Goal: Find specific page/section: Find specific page/section

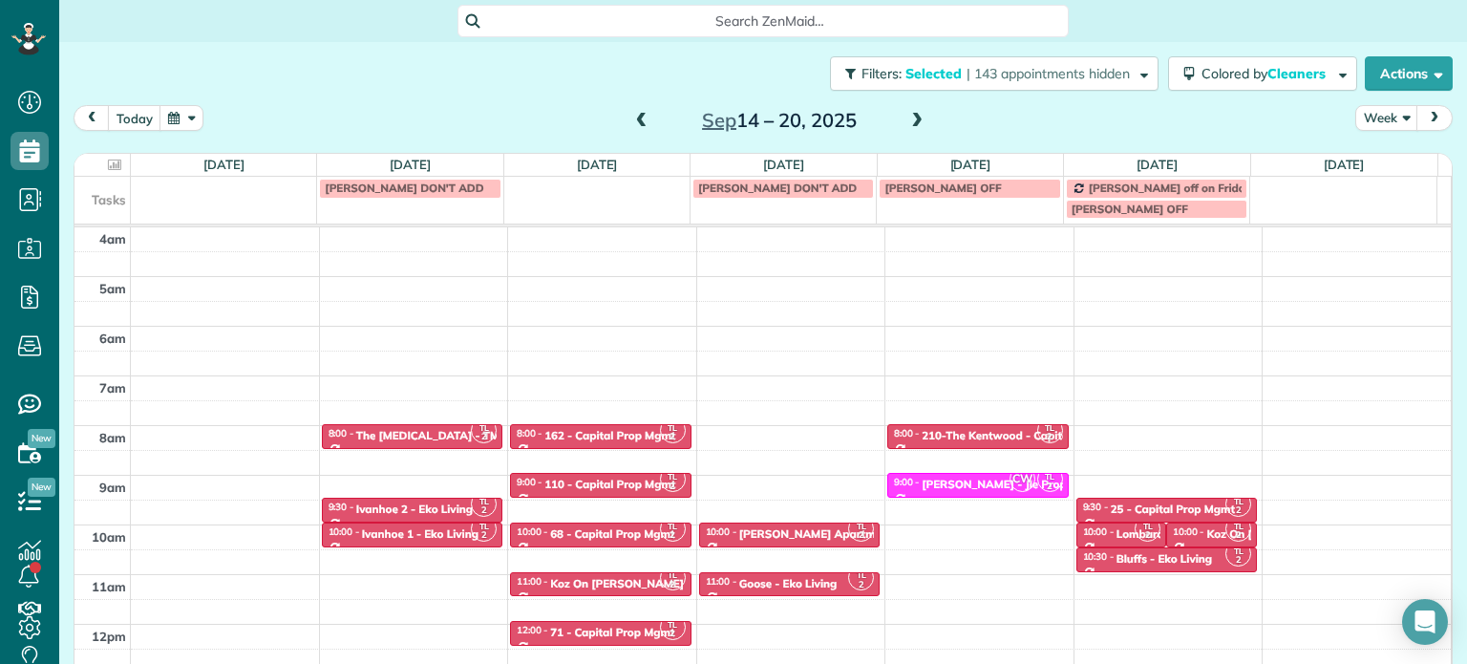
scroll to position [149, 0]
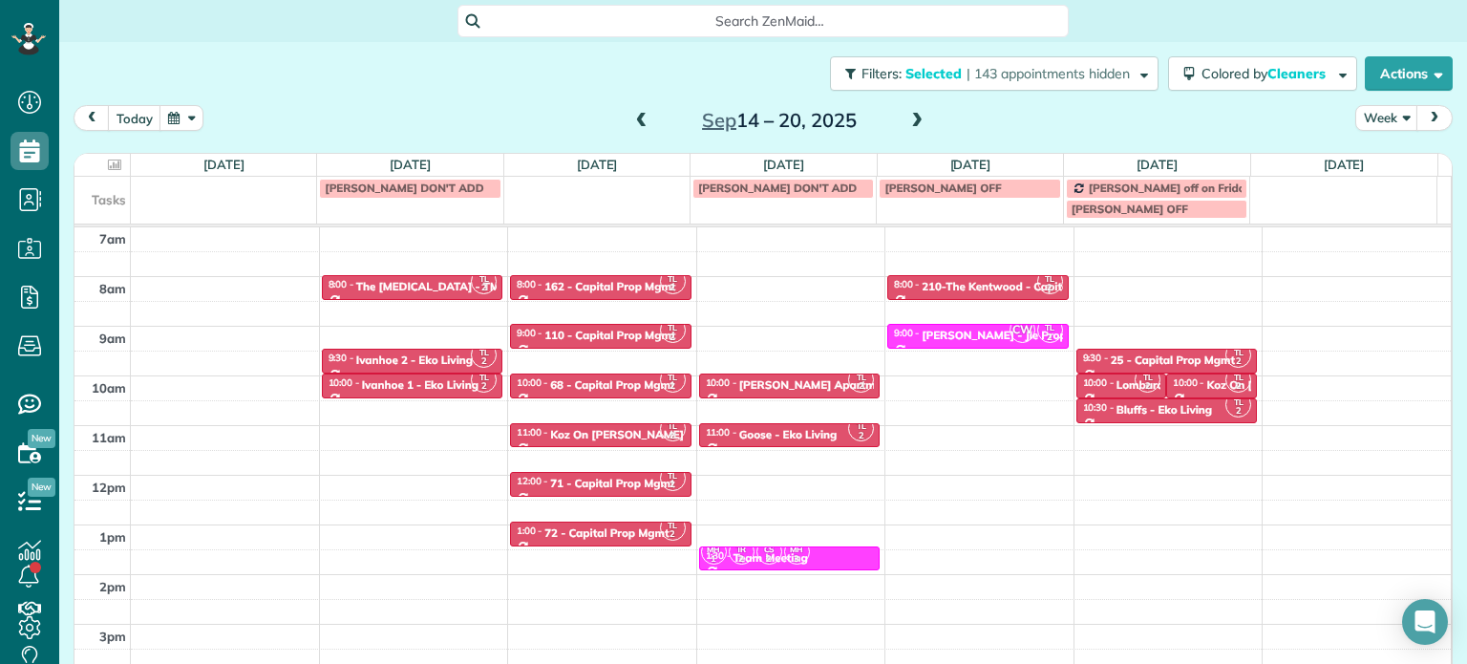
click at [634, 115] on span at bounding box center [641, 121] width 21 height 17
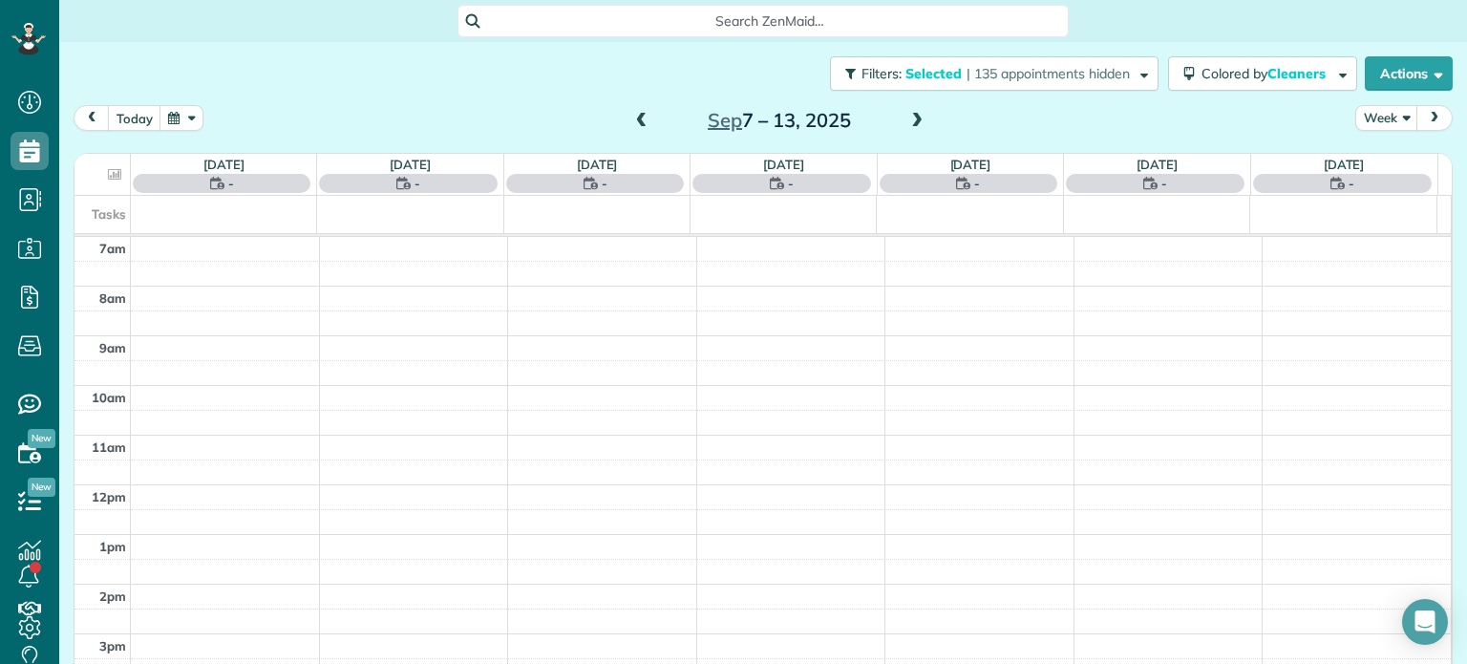
click at [634, 115] on span at bounding box center [641, 121] width 21 height 17
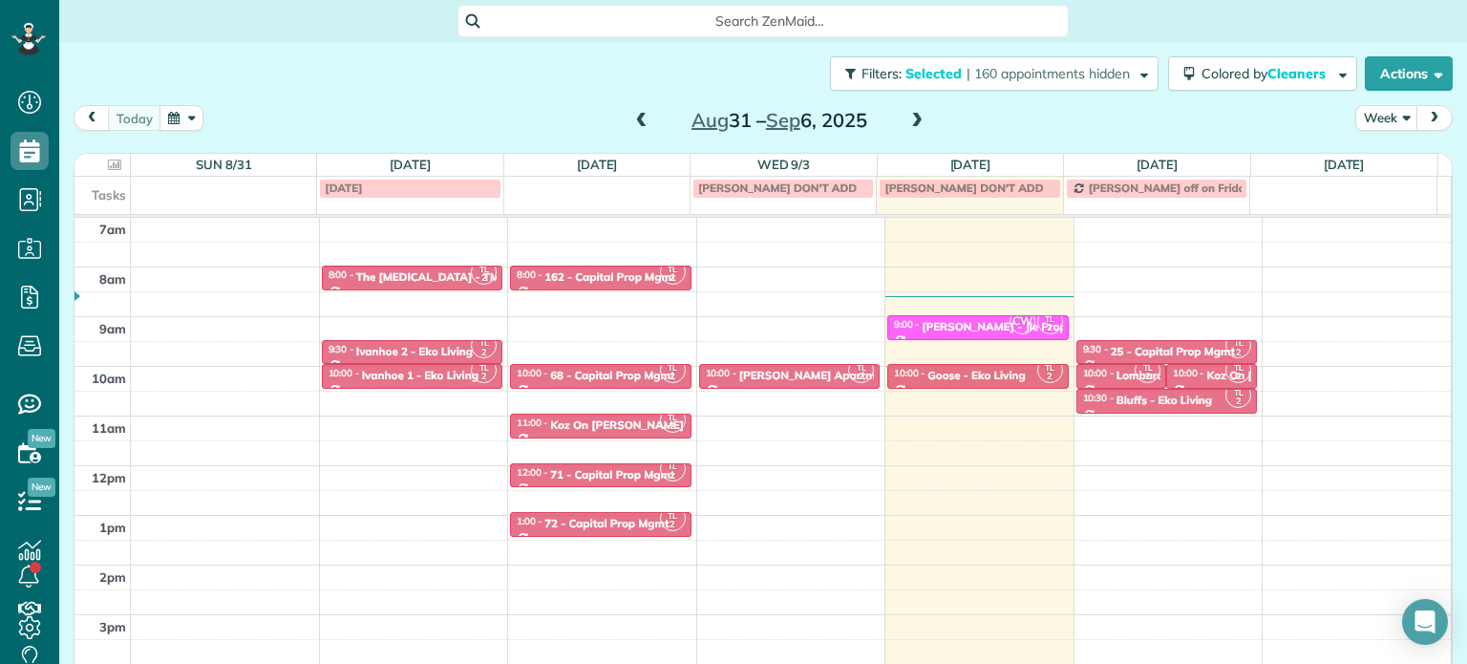
click at [635, 121] on span at bounding box center [641, 121] width 21 height 17
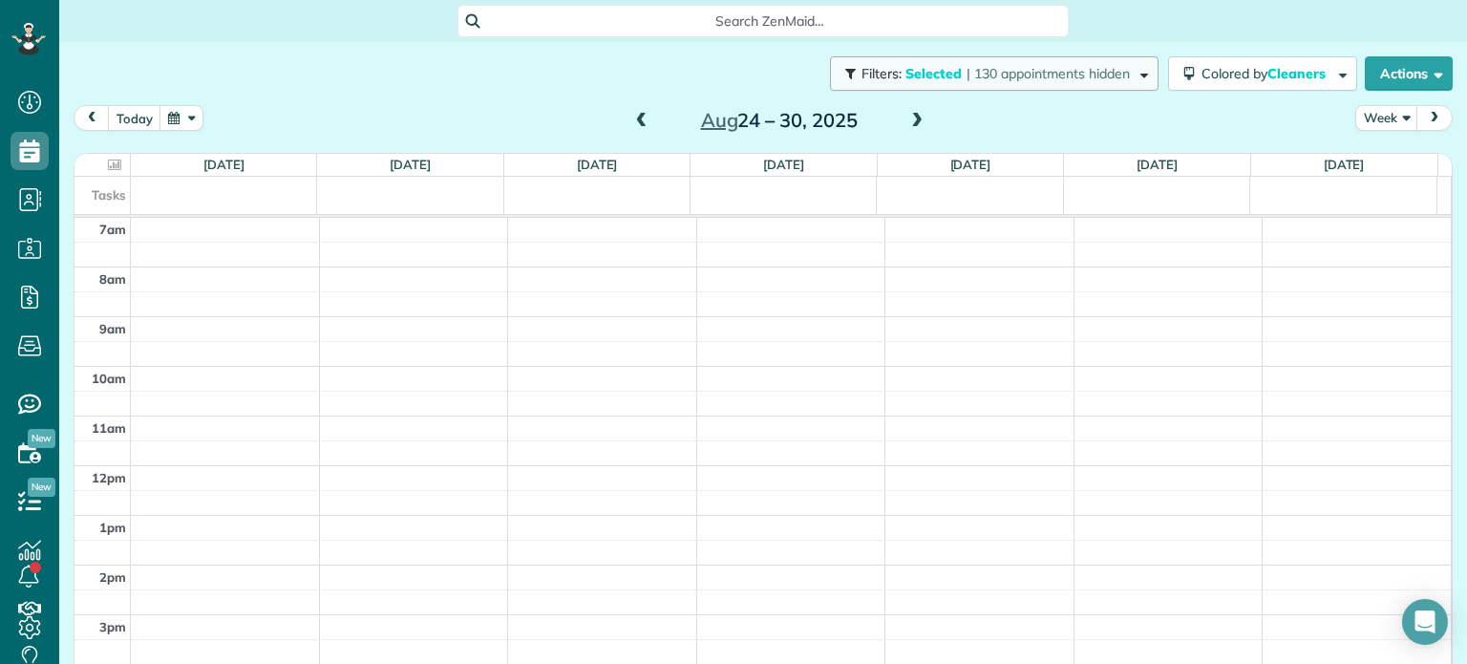
click at [1032, 68] on span "| 130 appointments hidden" at bounding box center [1048, 73] width 163 height 17
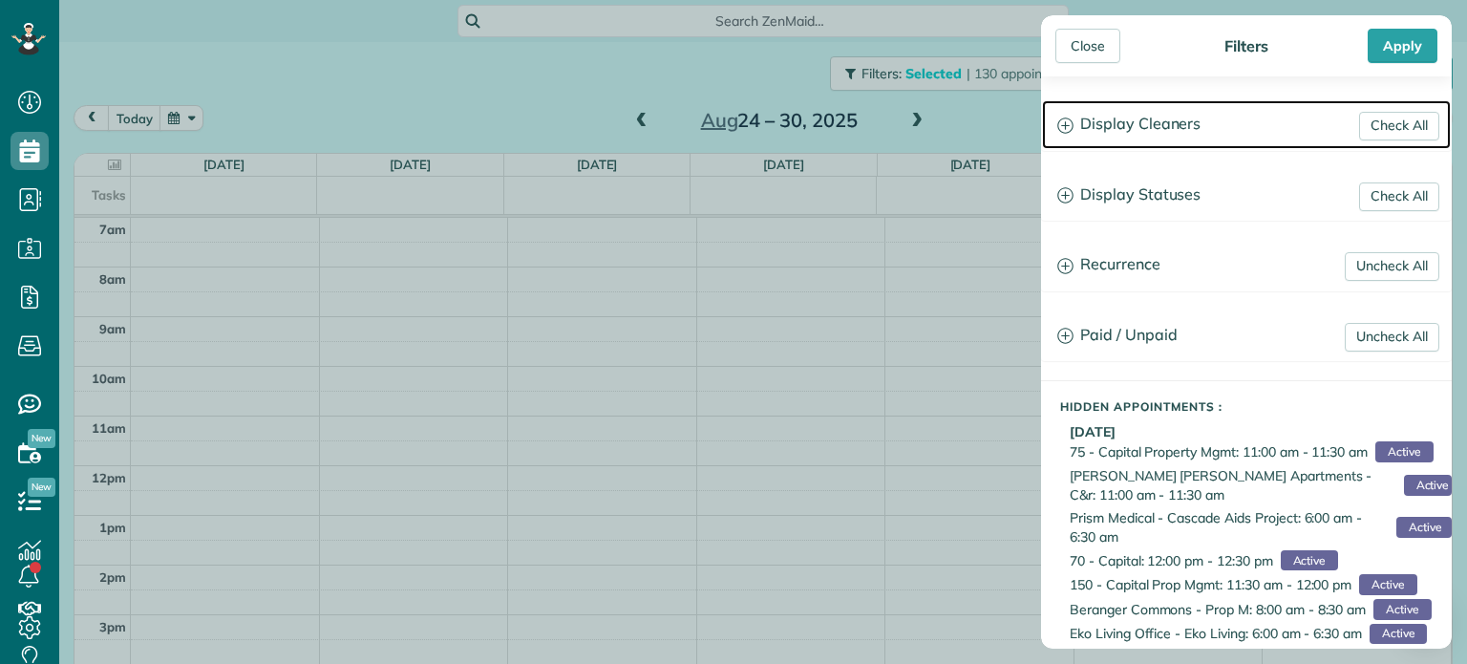
click at [1180, 137] on h3 "Display Cleaners" at bounding box center [1246, 124] width 409 height 49
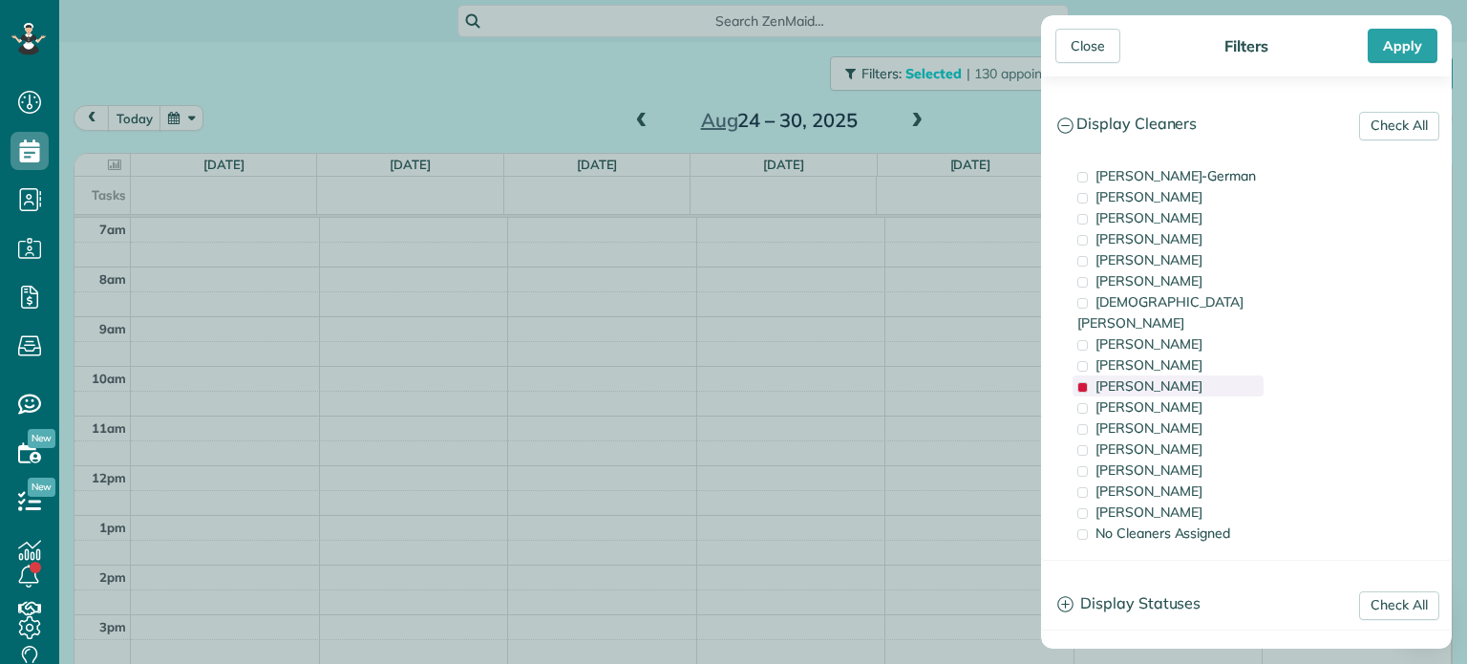
click at [1164, 377] on span "[PERSON_NAME]" at bounding box center [1149, 385] width 107 height 17
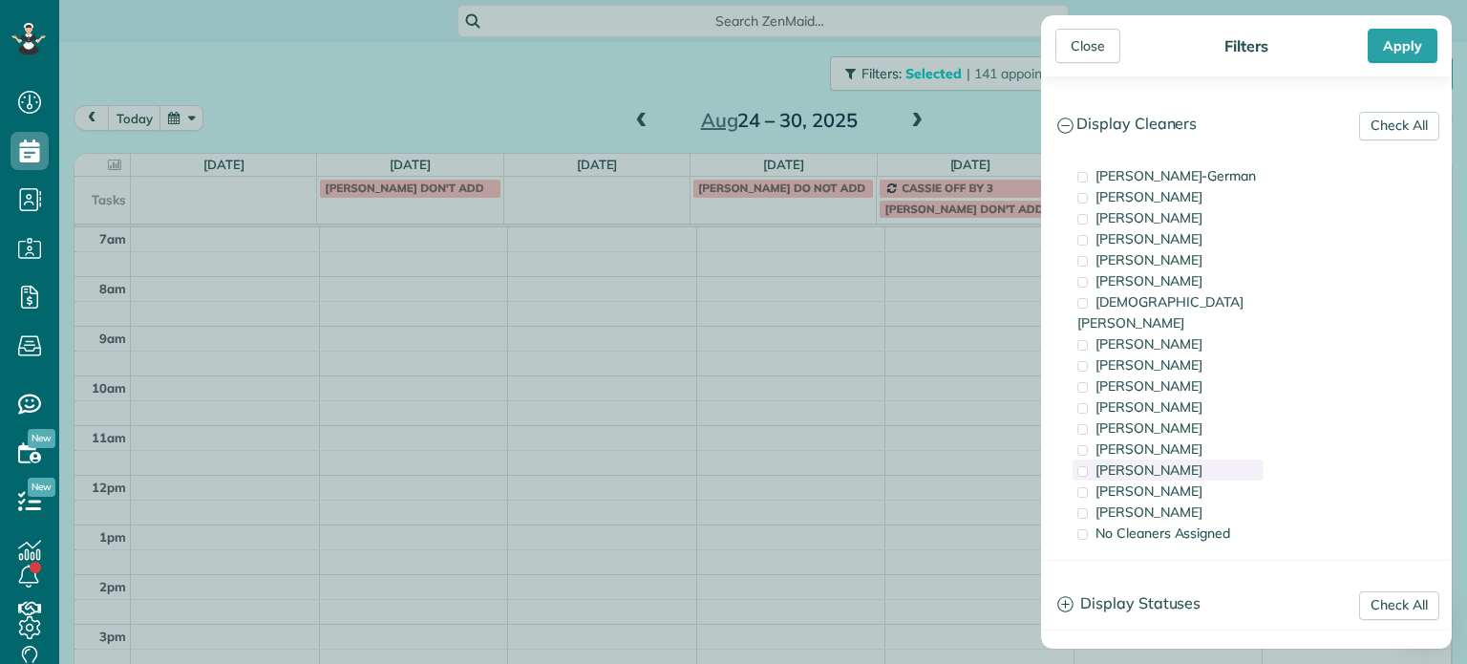
click at [1164, 461] on span "[PERSON_NAME]" at bounding box center [1149, 469] width 107 height 17
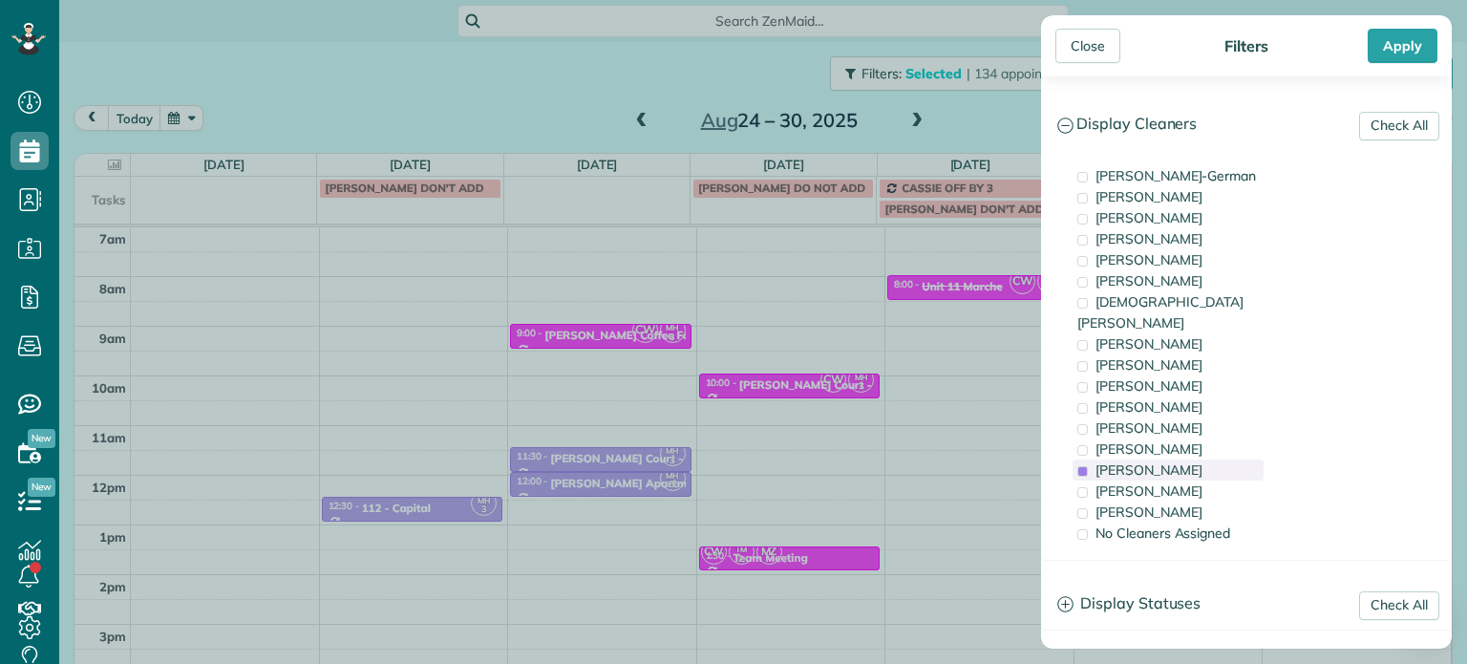
click at [1161, 461] on span "[PERSON_NAME]" at bounding box center [1149, 469] width 107 height 17
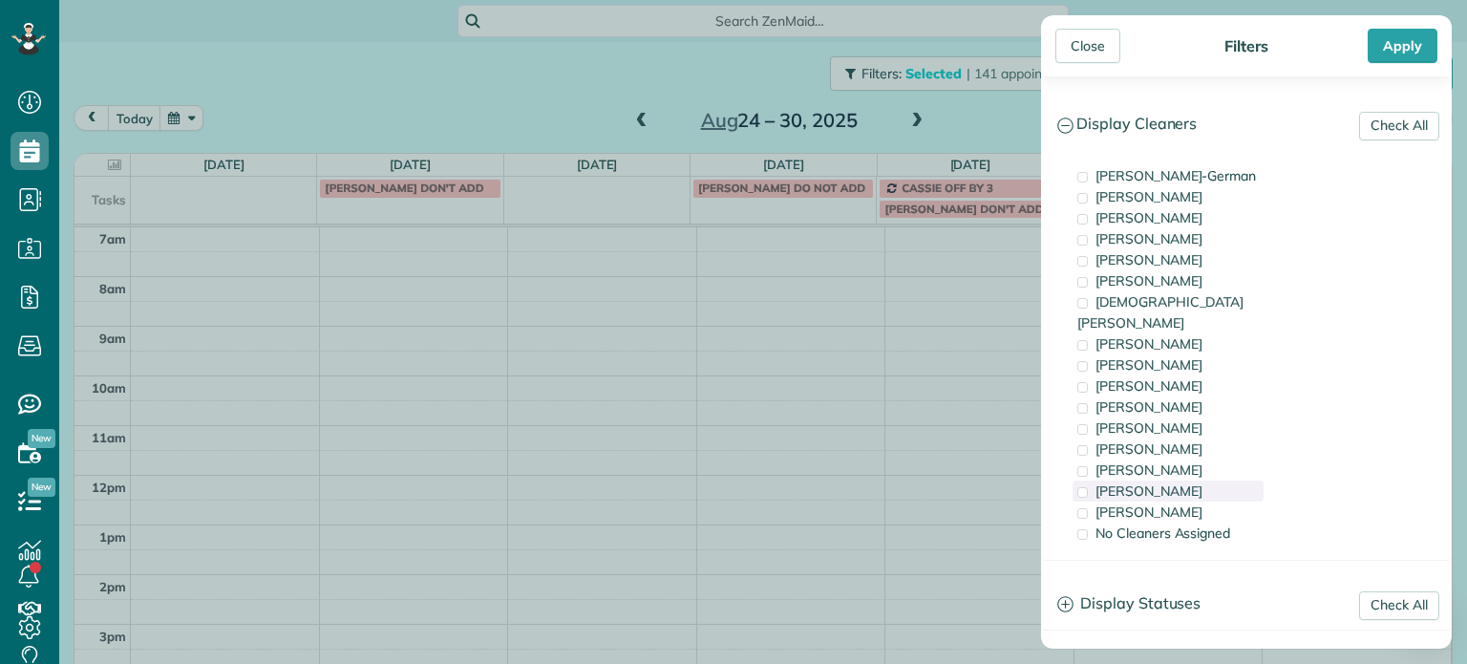
click at [1157, 482] on span "[PERSON_NAME]" at bounding box center [1149, 490] width 107 height 17
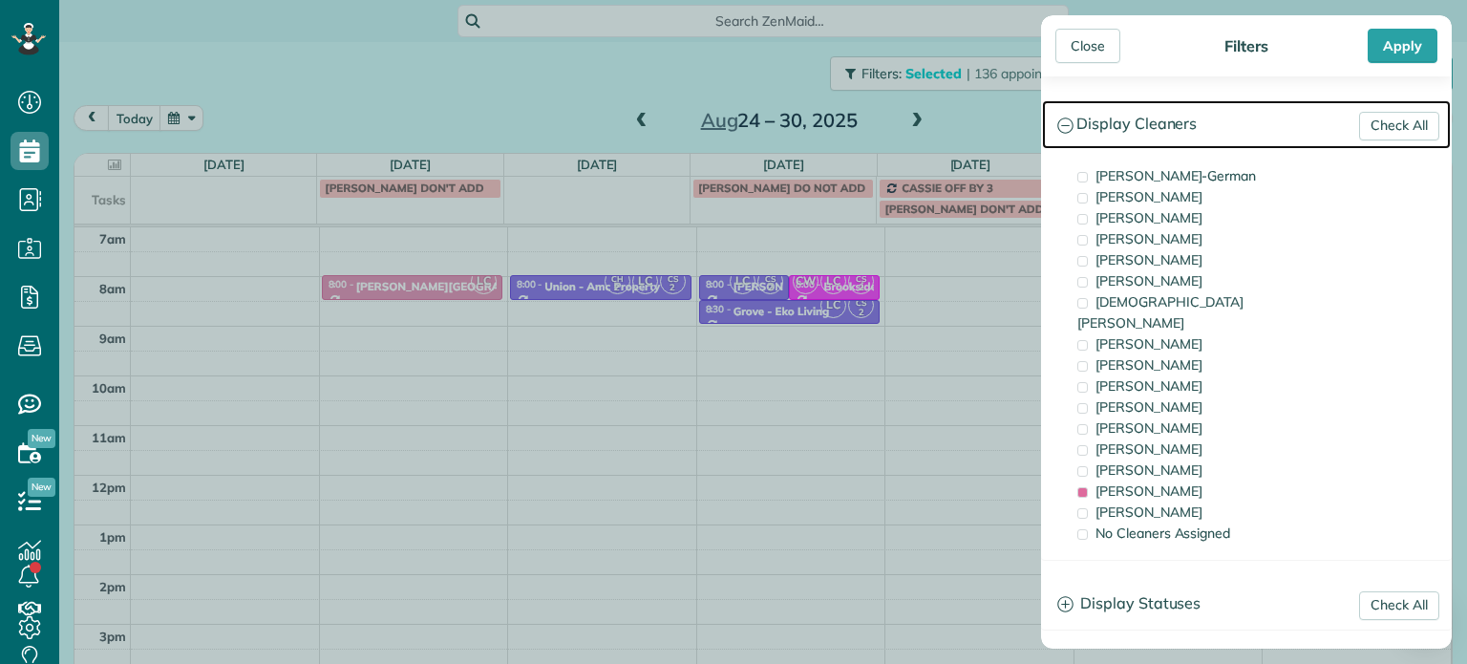
click at [1118, 137] on h3 "Display Cleaners" at bounding box center [1246, 124] width 409 height 49
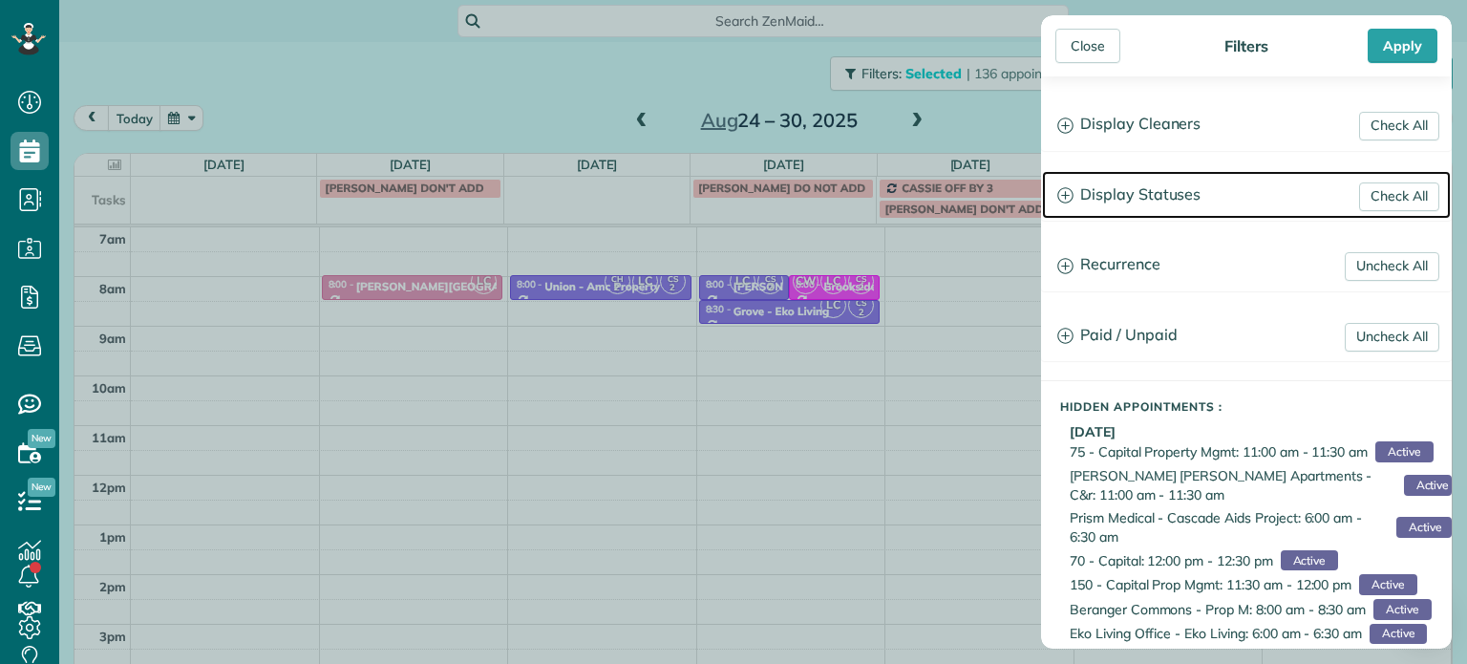
click at [1133, 186] on h3 "Display Statuses" at bounding box center [1246, 195] width 409 height 49
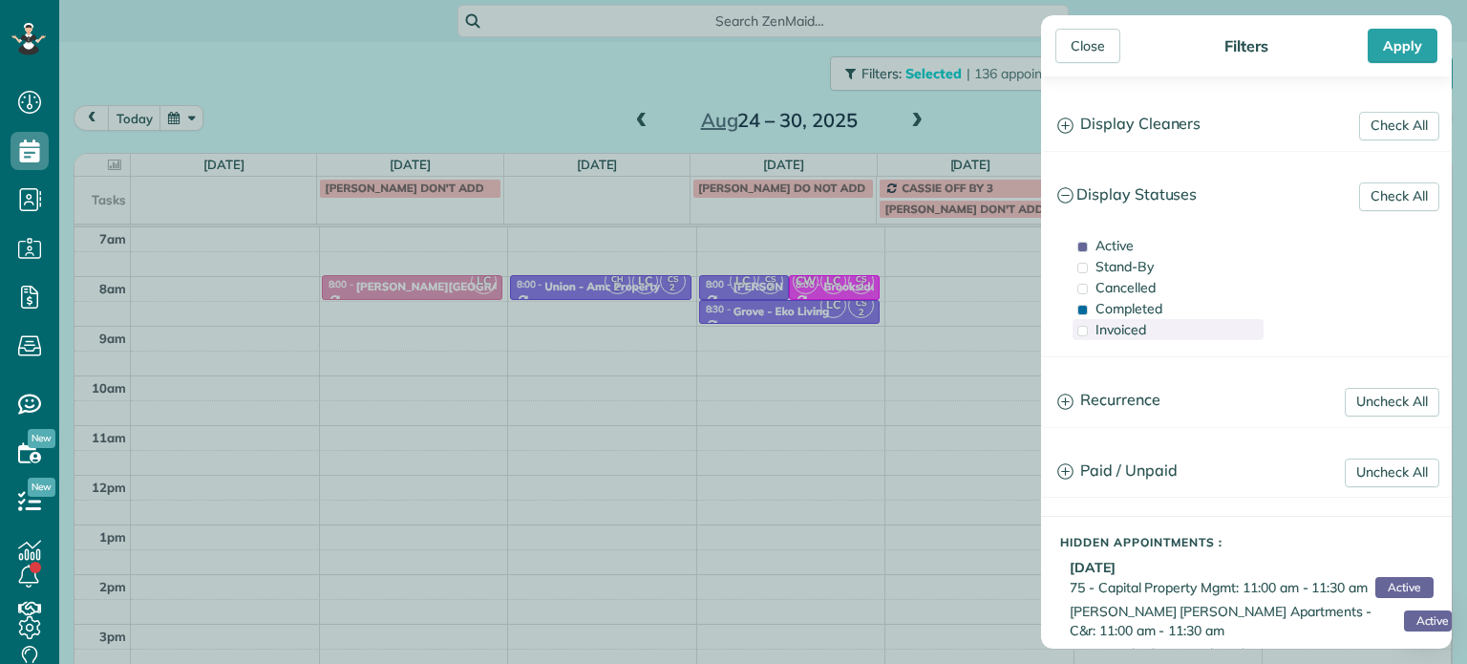
click at [1123, 324] on span "Invoiced" at bounding box center [1121, 329] width 51 height 17
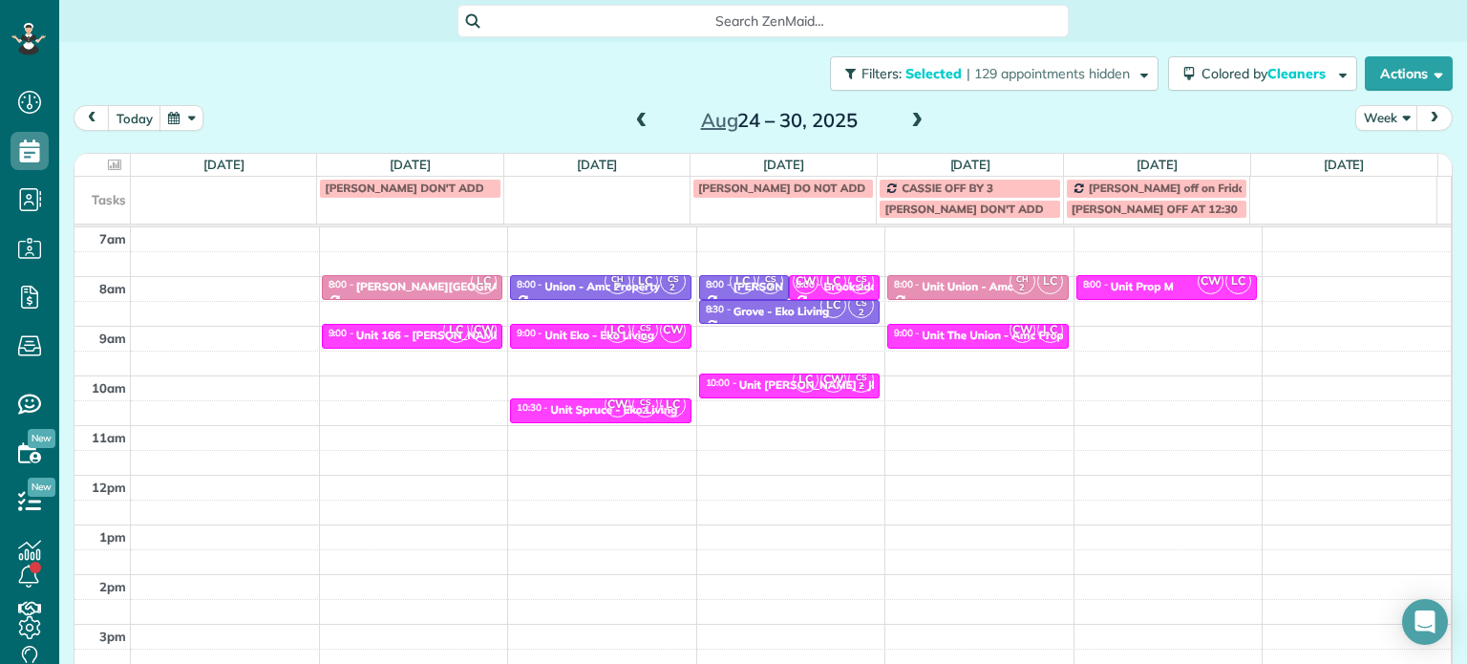
click at [961, 330] on div "Close Filters Apply Check All Display Cleaners [PERSON_NAME]-German [PERSON_NAM…" at bounding box center [733, 332] width 1467 height 664
click at [963, 333] on div "Unit The Union - Amc Property" at bounding box center [1003, 335] width 163 height 13
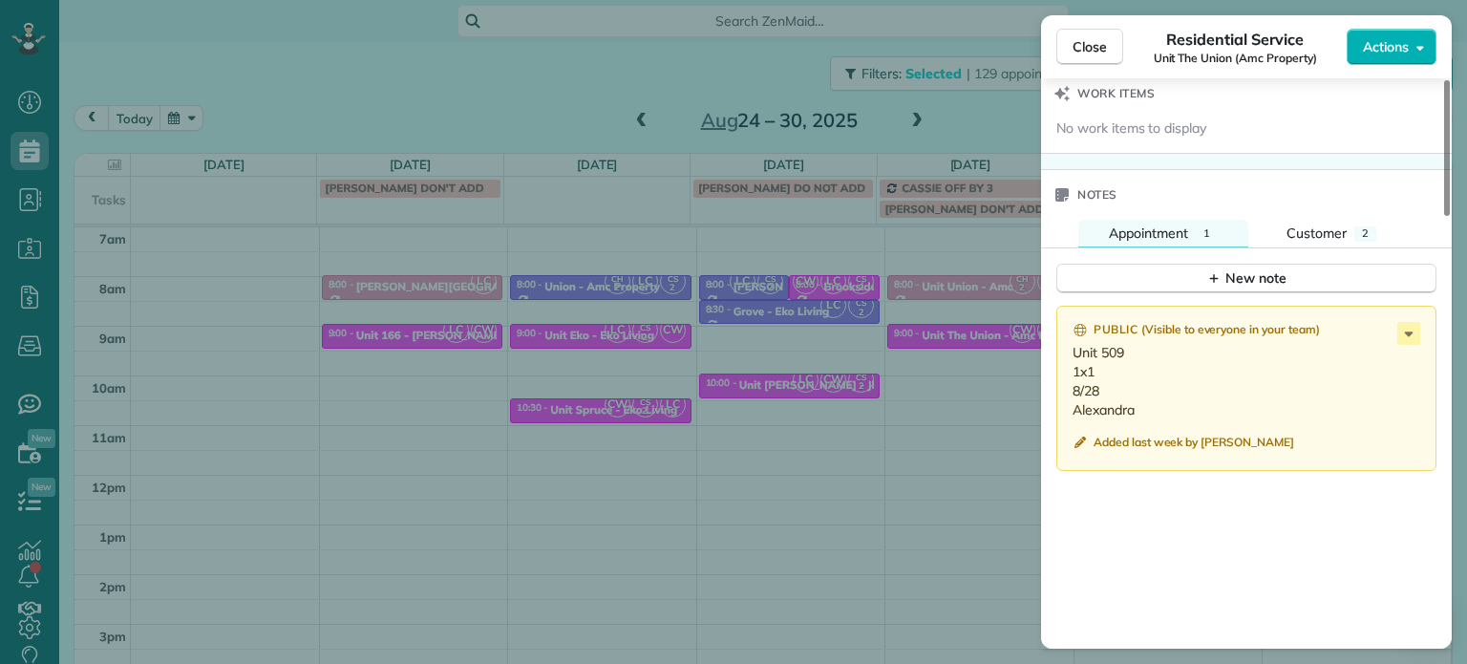
scroll to position [1728, 0]
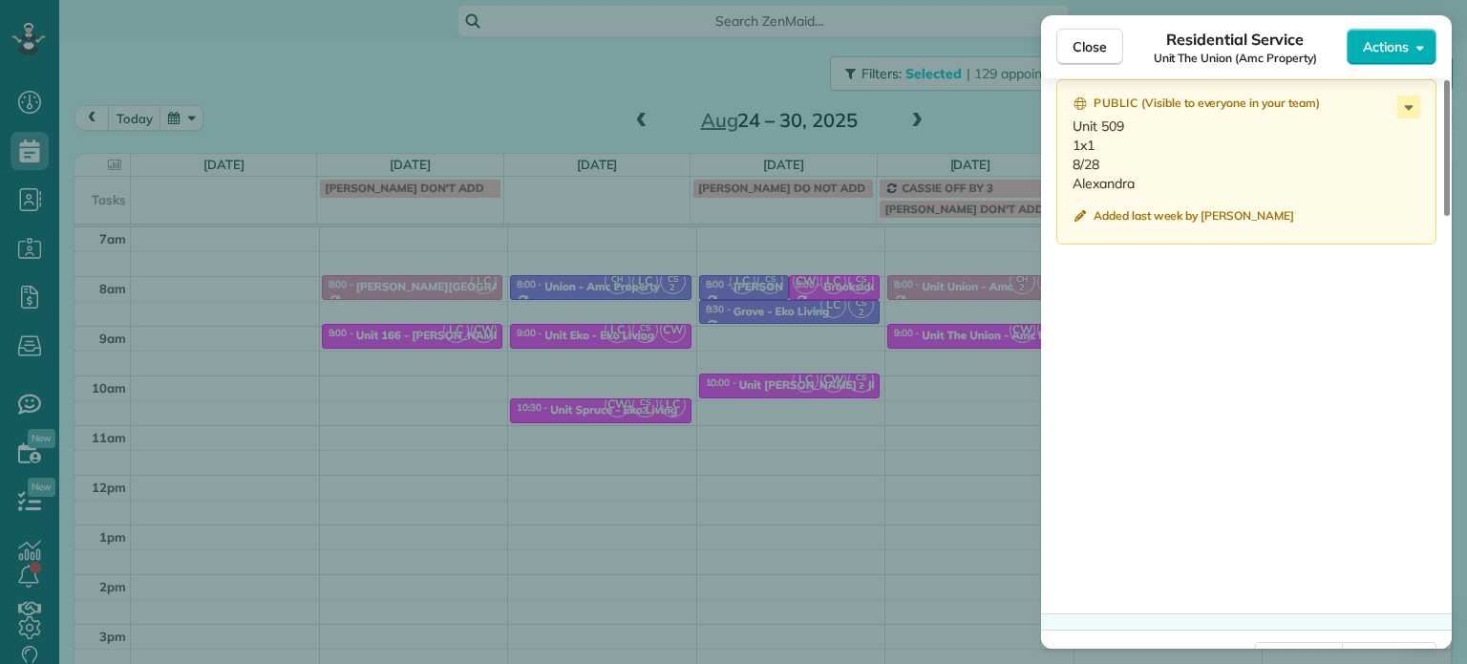
click at [938, 282] on div "Close Residential Service Unit The Union (Amc Property) Actions Status Invoiced…" at bounding box center [733, 332] width 1467 height 664
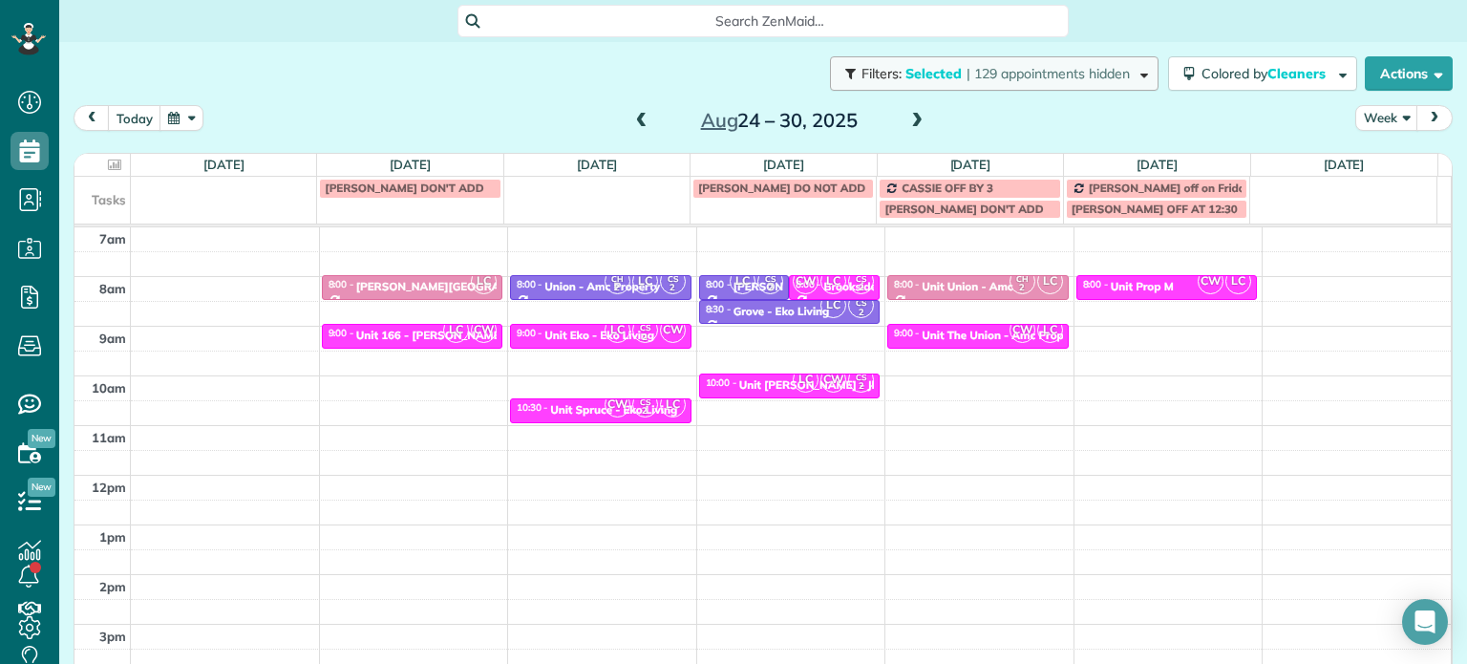
click at [1044, 77] on span "| 129 appointments hidden" at bounding box center [1048, 73] width 163 height 17
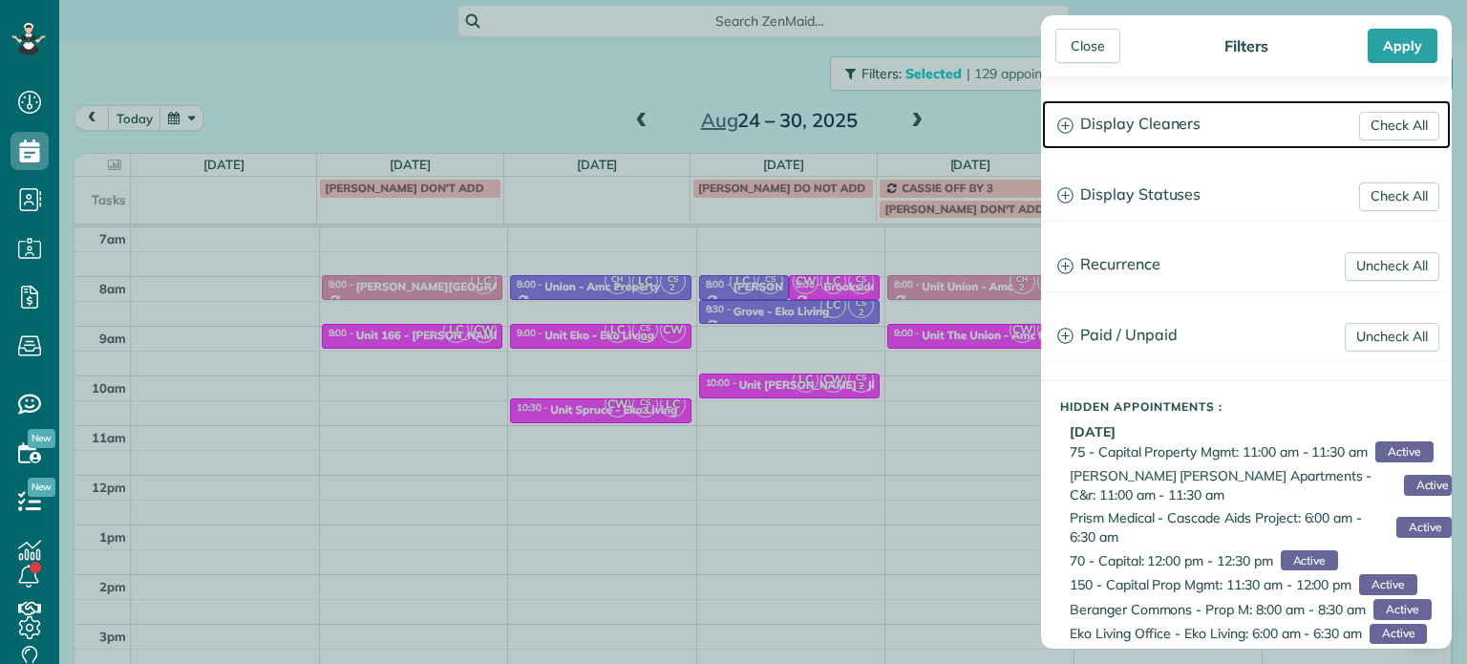
click at [1193, 133] on h3 "Display Cleaners" at bounding box center [1246, 124] width 409 height 49
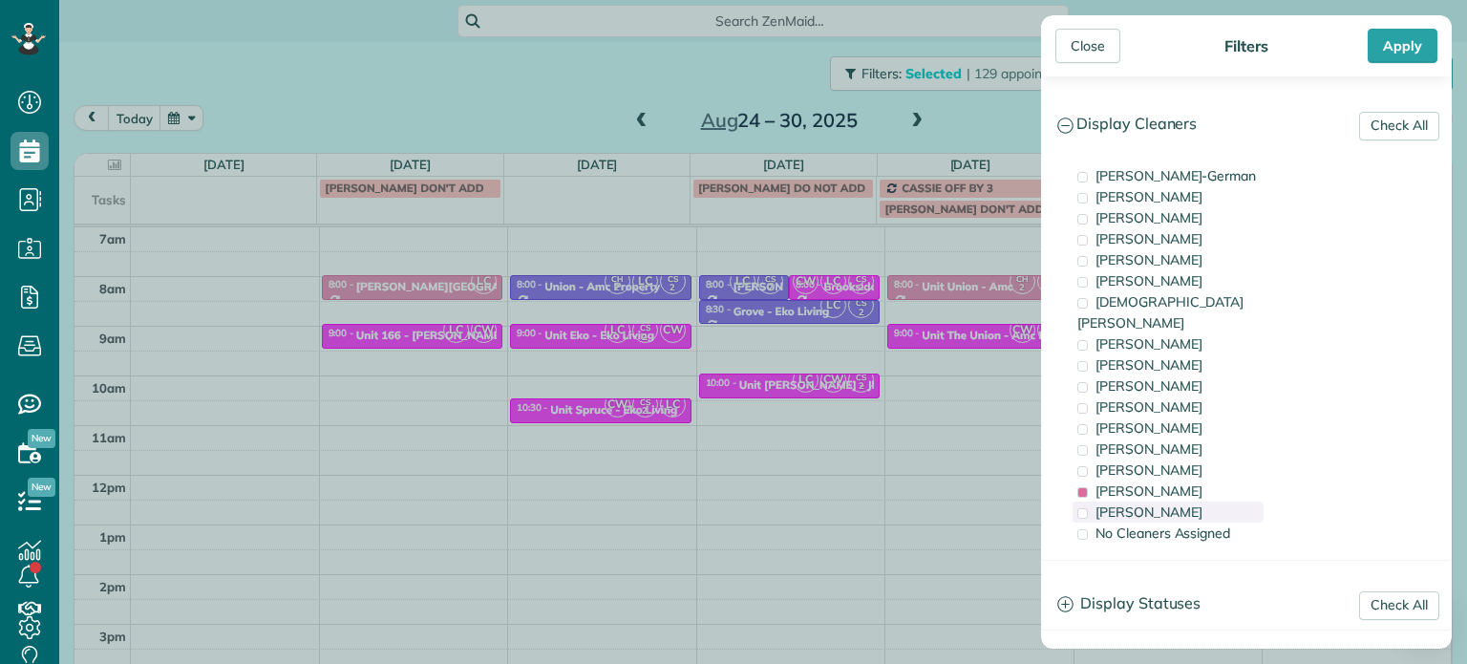
click at [1177, 503] on span "[PERSON_NAME]" at bounding box center [1149, 511] width 107 height 17
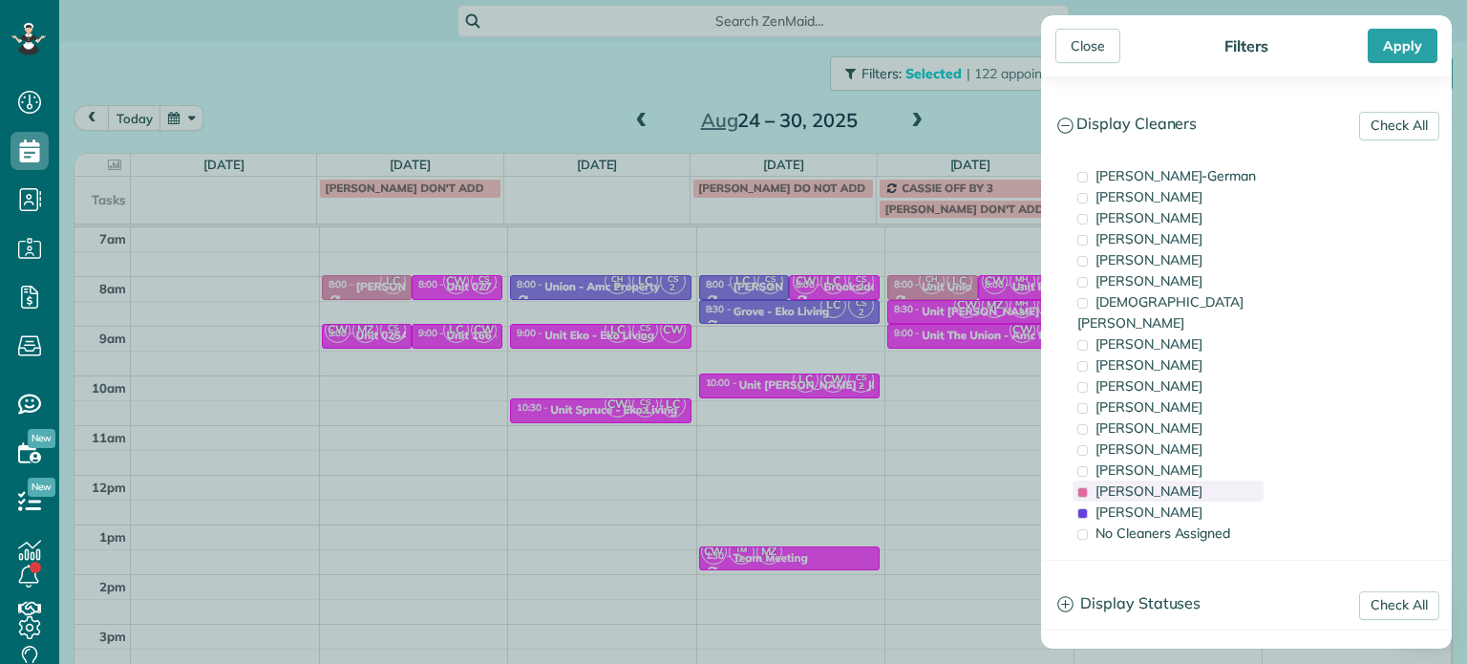
click at [1177, 482] on span "[PERSON_NAME]" at bounding box center [1149, 490] width 107 height 17
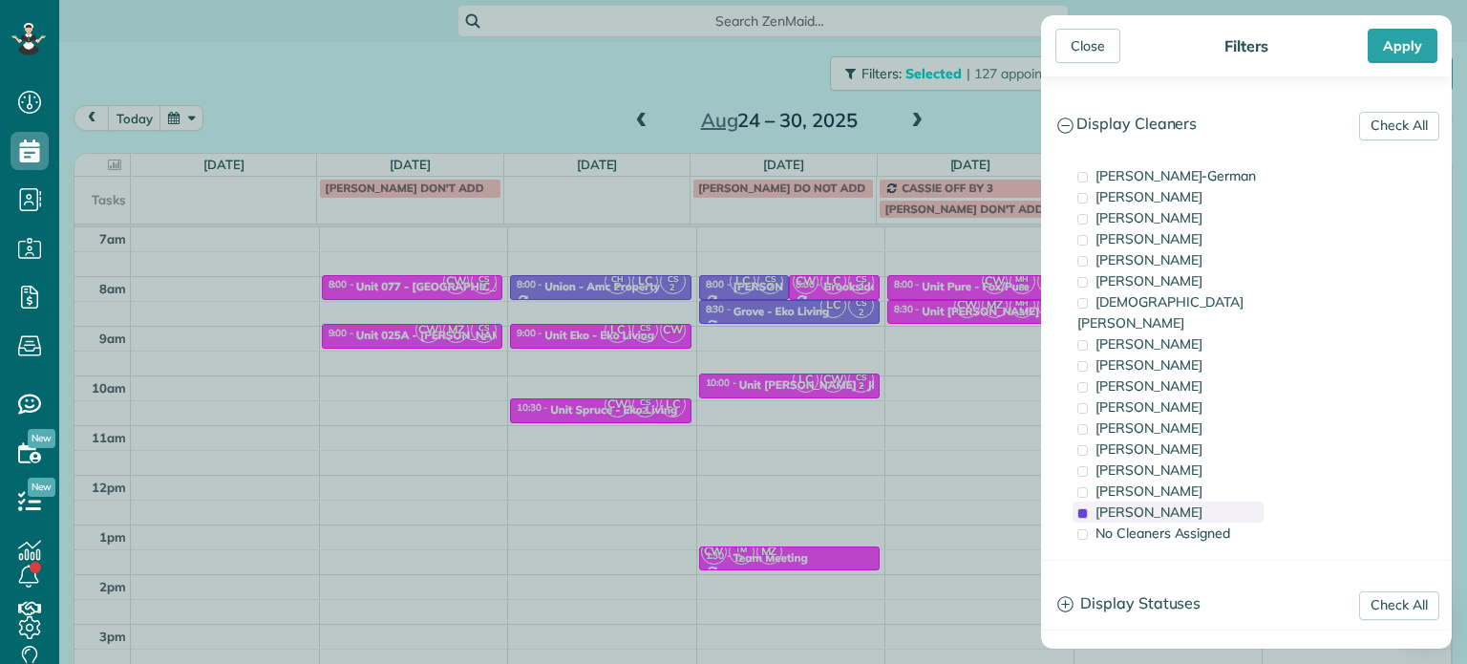
click at [1176, 503] on span "[PERSON_NAME]" at bounding box center [1149, 511] width 107 height 17
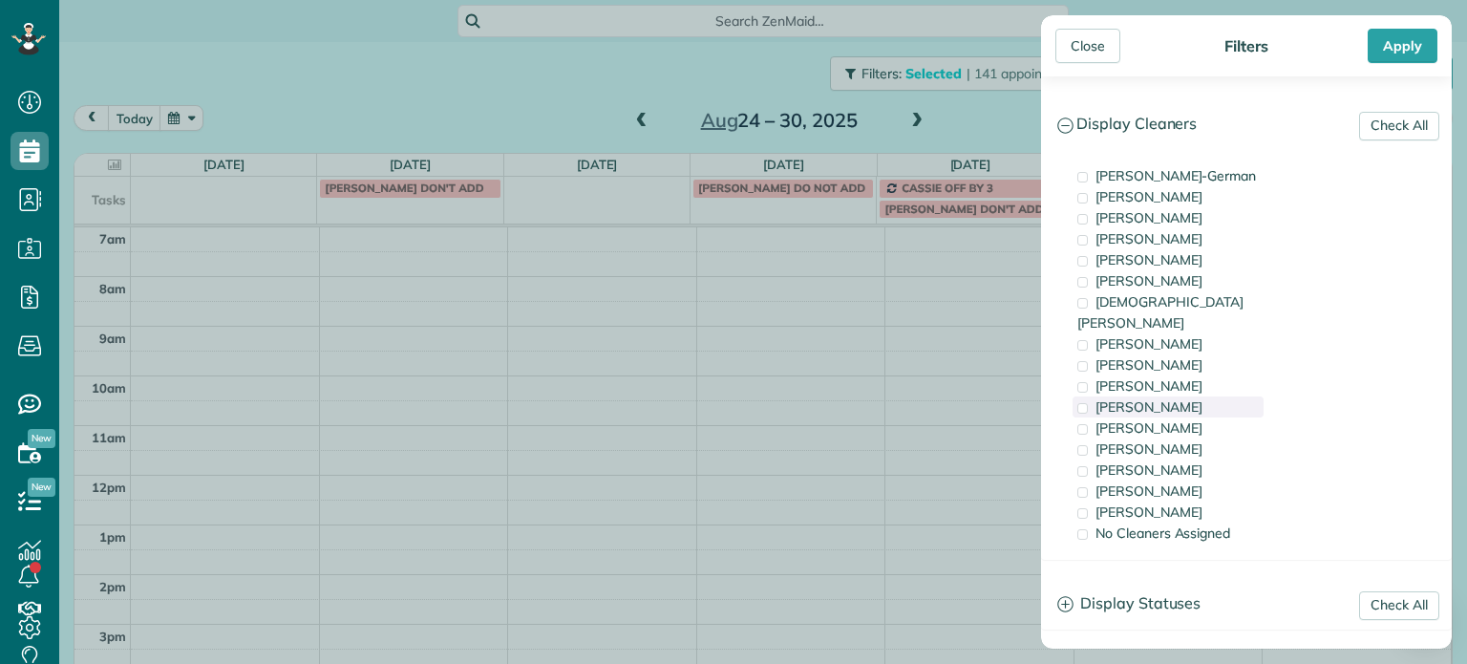
click at [1158, 398] on span "[PERSON_NAME]" at bounding box center [1149, 406] width 107 height 17
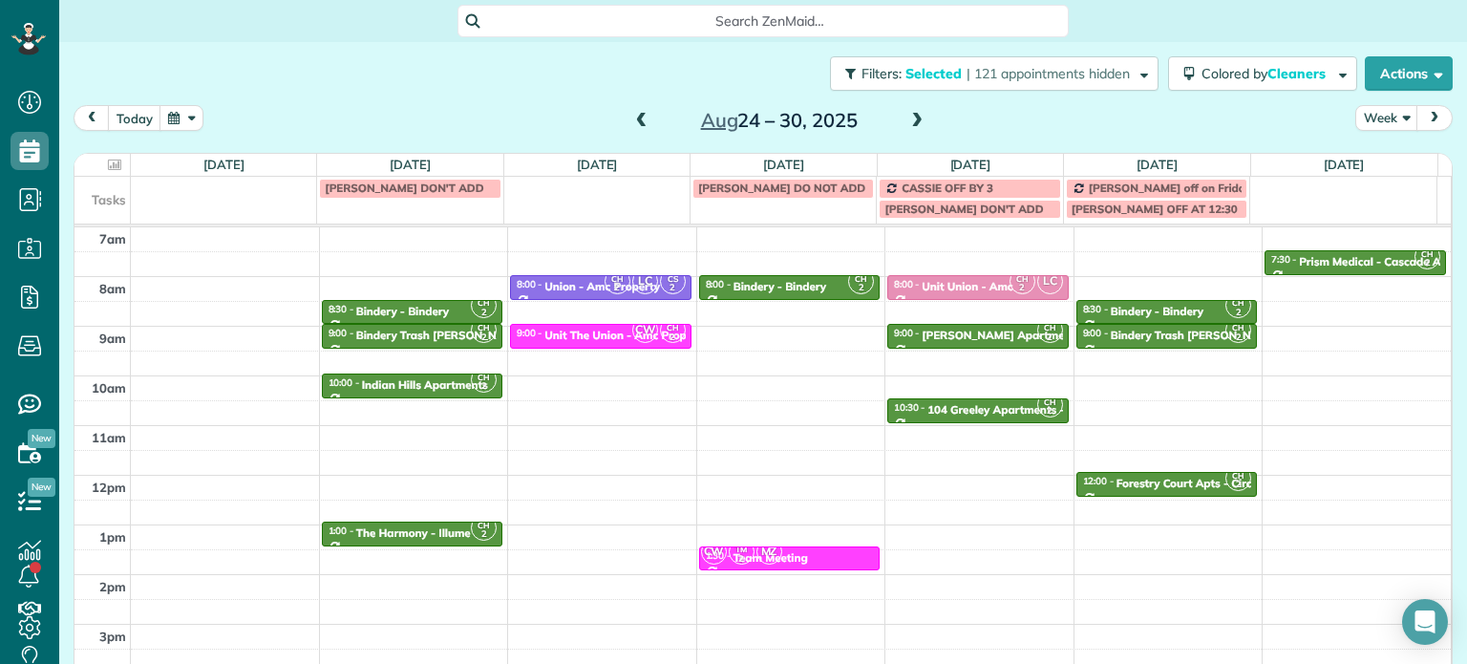
click at [886, 352] on div "Close Filters Apply Check All Display Cleaners [PERSON_NAME]-German [PERSON_NAM…" at bounding box center [733, 332] width 1467 height 664
click at [632, 334] on span "CW" at bounding box center [645, 330] width 26 height 26
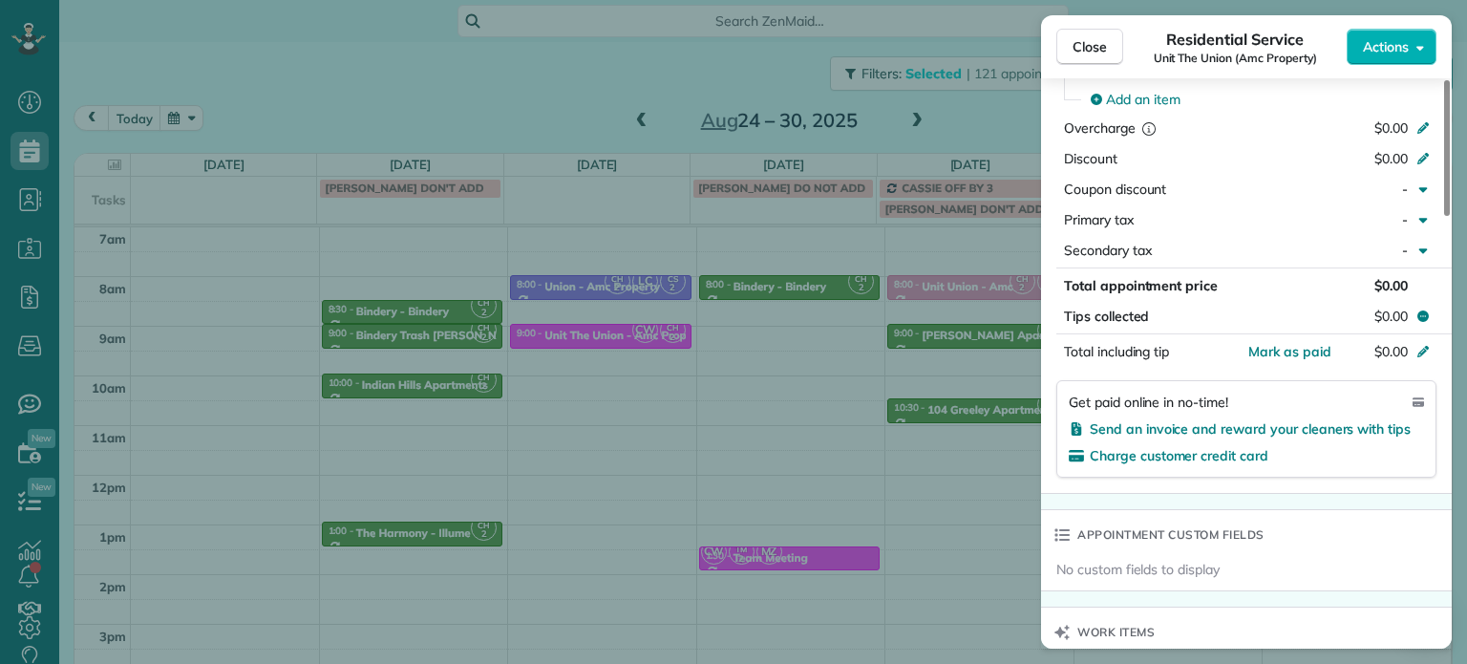
scroll to position [1251, 0]
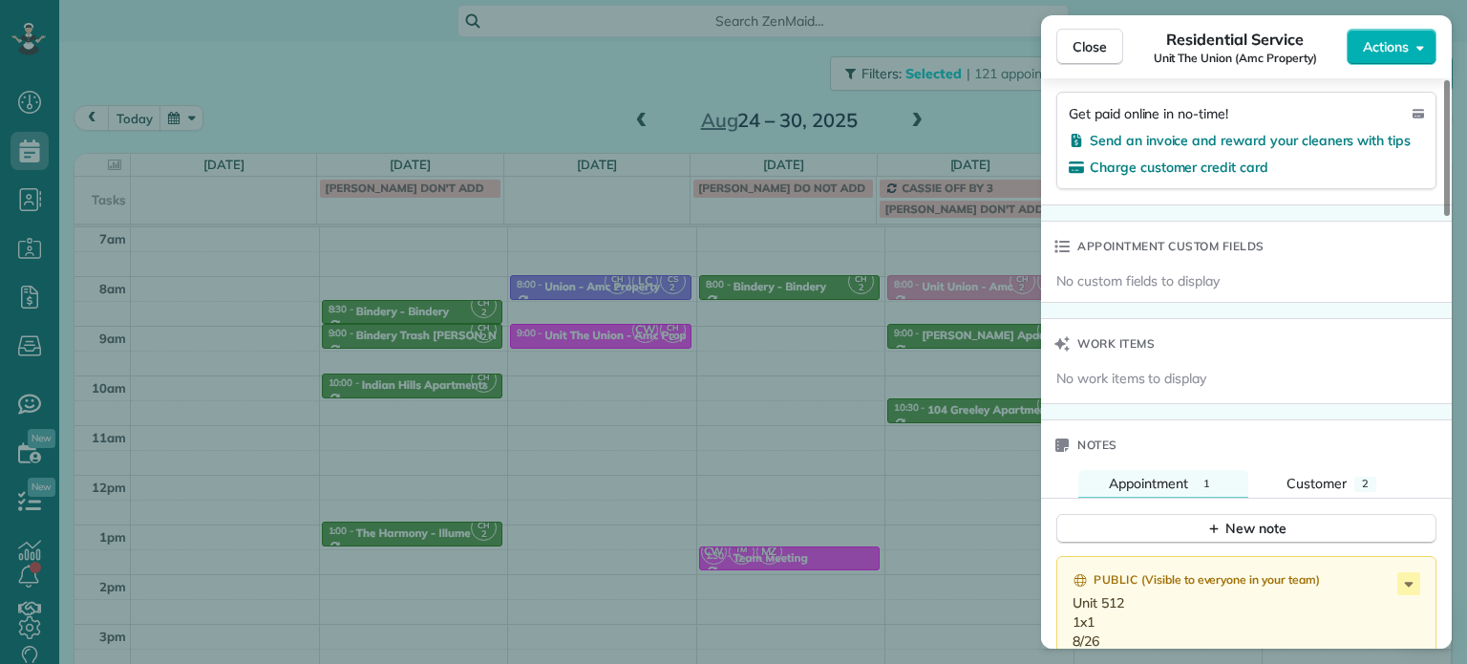
drag, startPoint x: 831, startPoint y: 369, endPoint x: 821, endPoint y: 321, distance: 48.7
click at [831, 369] on div "Close Residential Service Unit The Union (Amc Property) Actions Status Invoiced…" at bounding box center [733, 332] width 1467 height 664
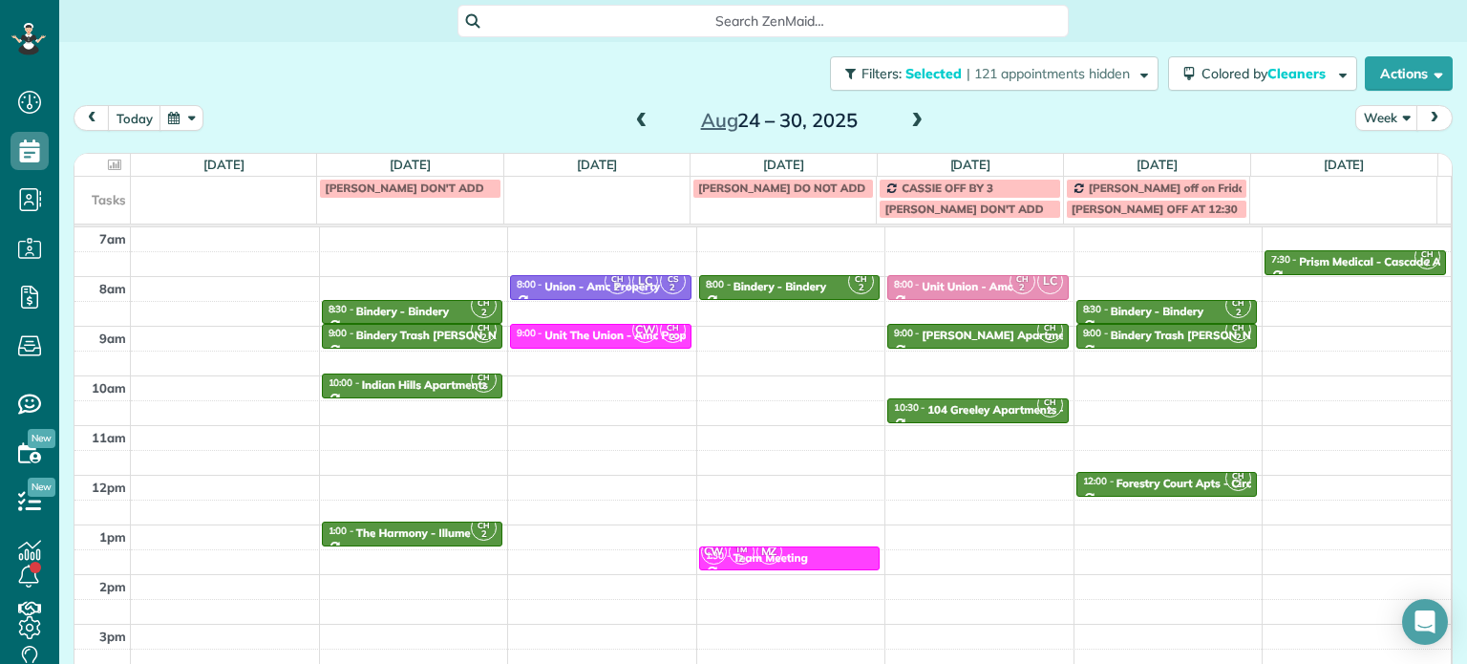
click at [906, 122] on span at bounding box center [916, 121] width 21 height 17
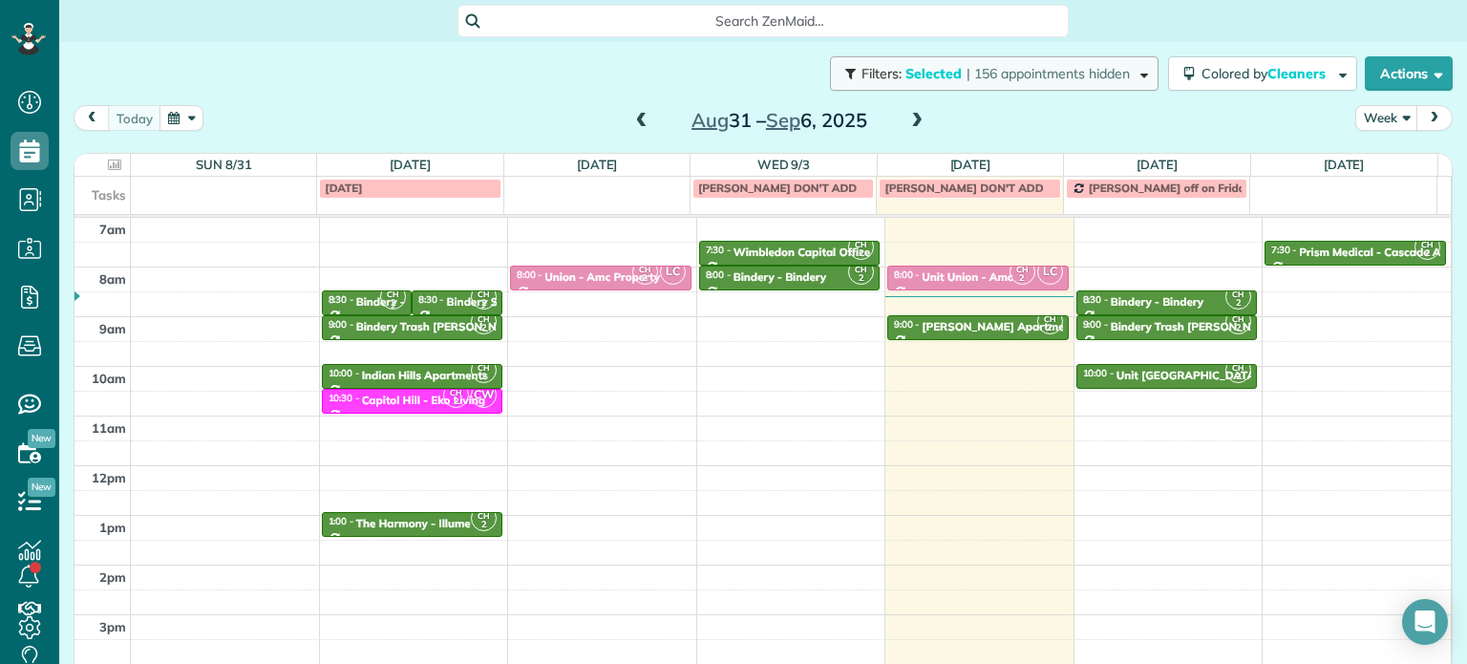
click at [990, 75] on span "| 156 appointments hidden" at bounding box center [1048, 73] width 163 height 17
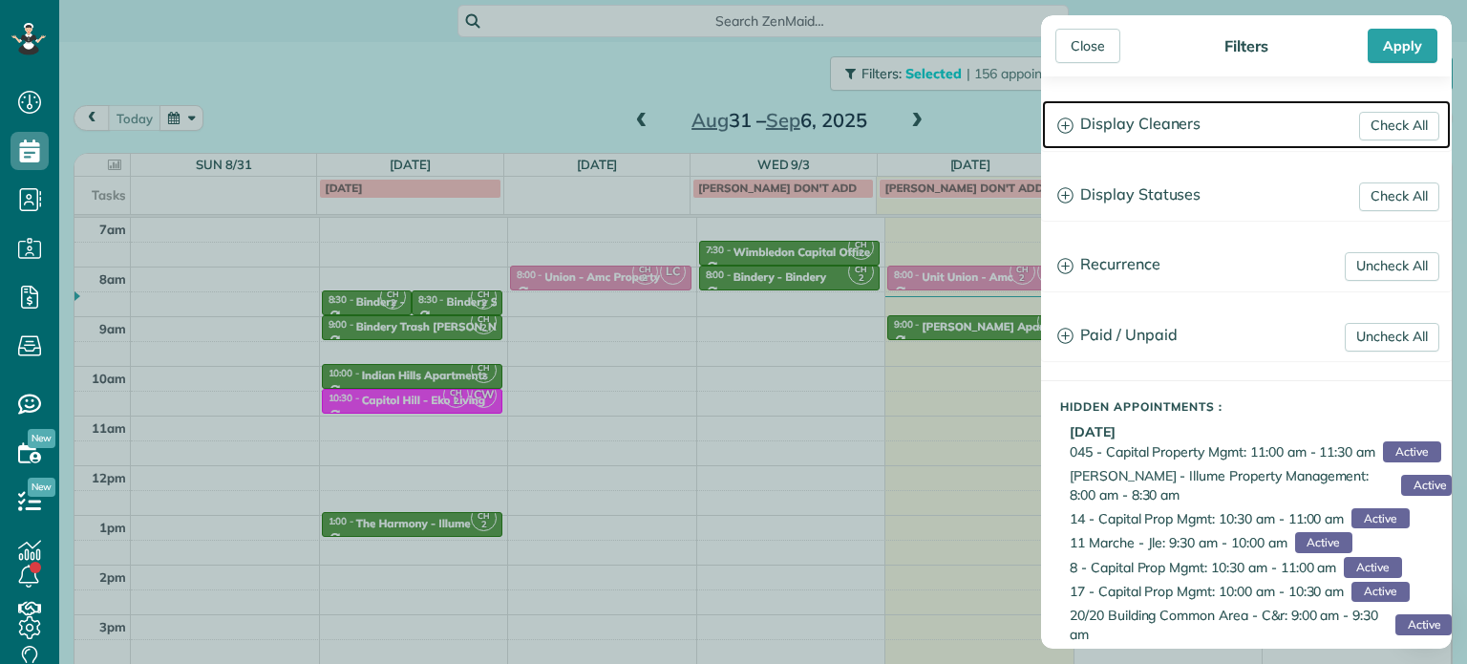
click at [1124, 123] on h3 "Display Cleaners" at bounding box center [1246, 124] width 409 height 49
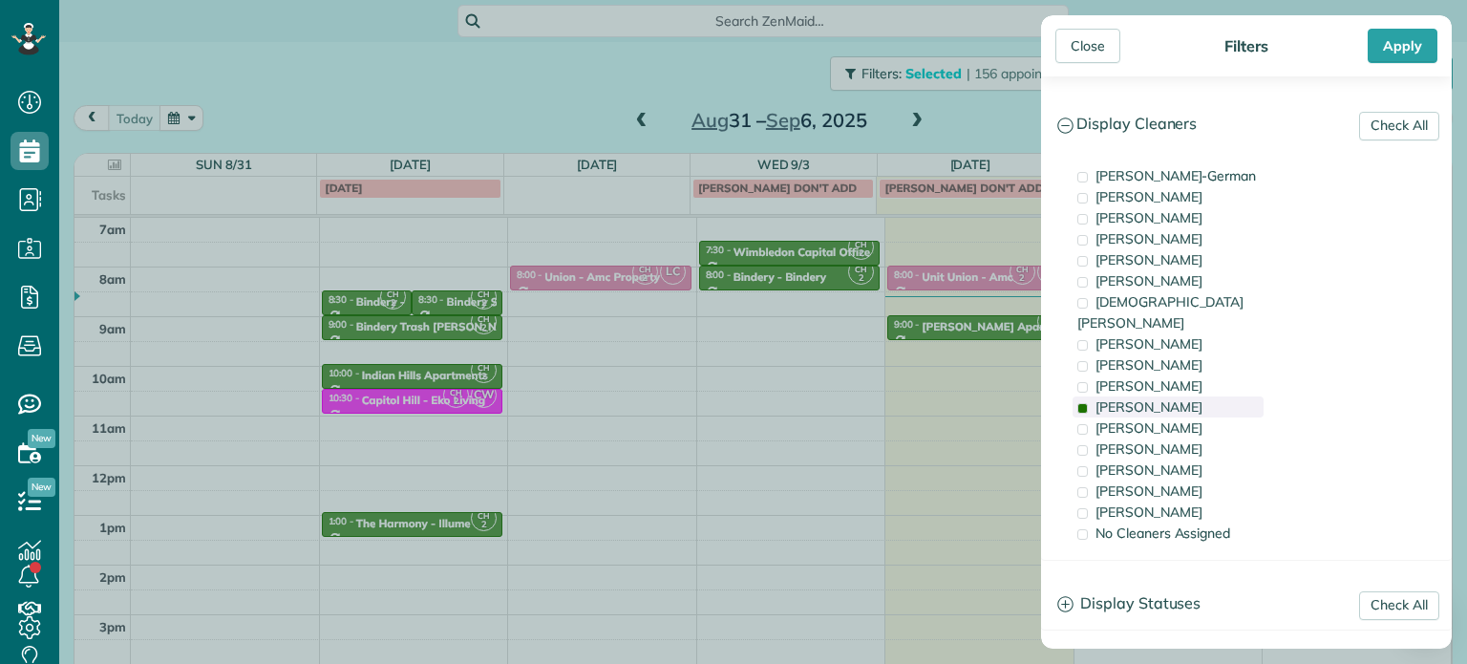
click at [1184, 396] on div "[PERSON_NAME]" at bounding box center [1168, 406] width 191 height 21
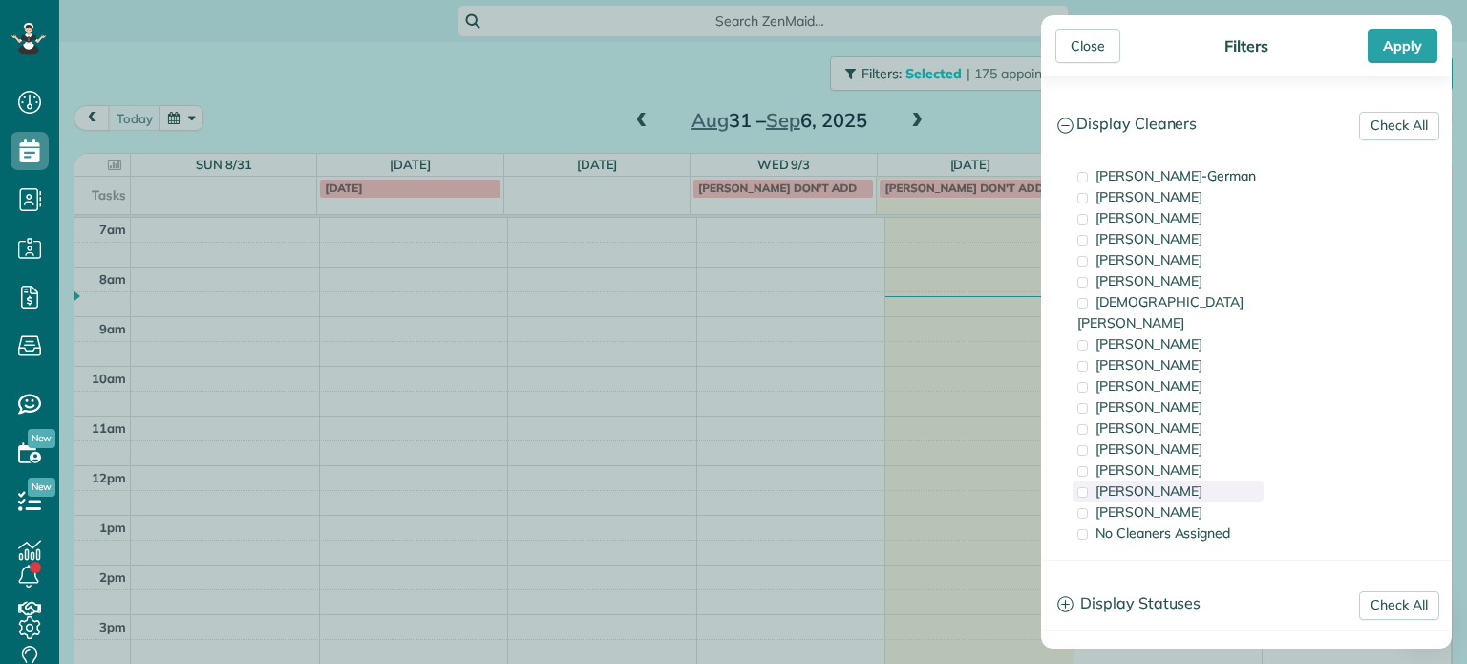
click at [1178, 482] on span "[PERSON_NAME]" at bounding box center [1149, 490] width 107 height 17
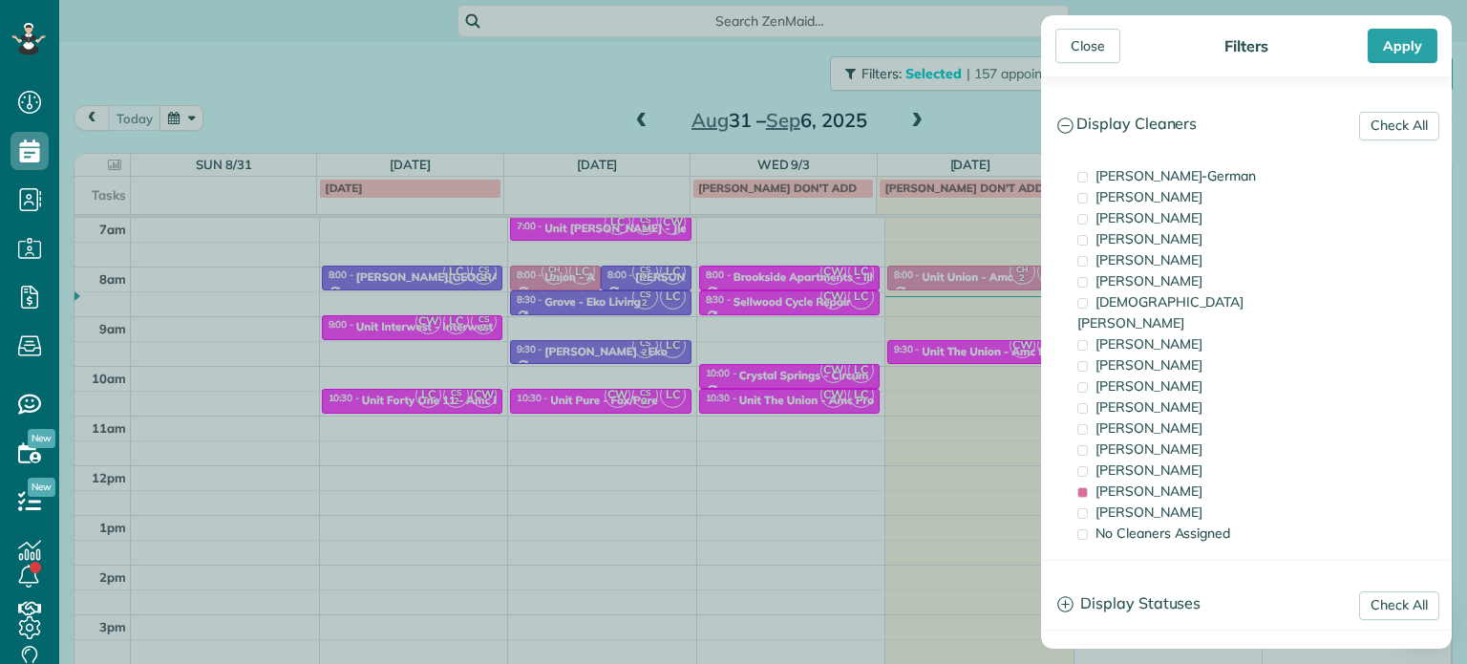
click at [1001, 373] on div "Close Filters Apply Check All Display Cleaners [PERSON_NAME]-German [PERSON_NAM…" at bounding box center [733, 332] width 1467 height 664
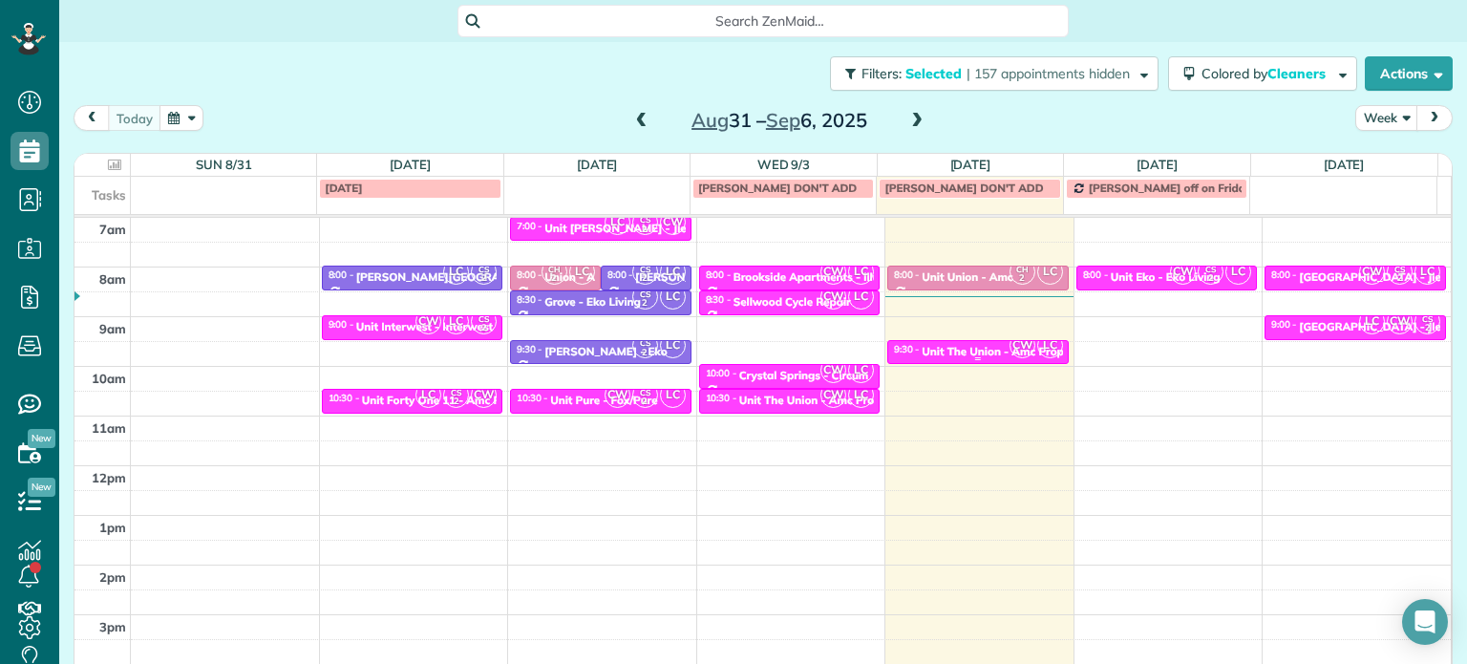
click at [986, 354] on div "Unit The Union - Amc Property" at bounding box center [1003, 351] width 163 height 13
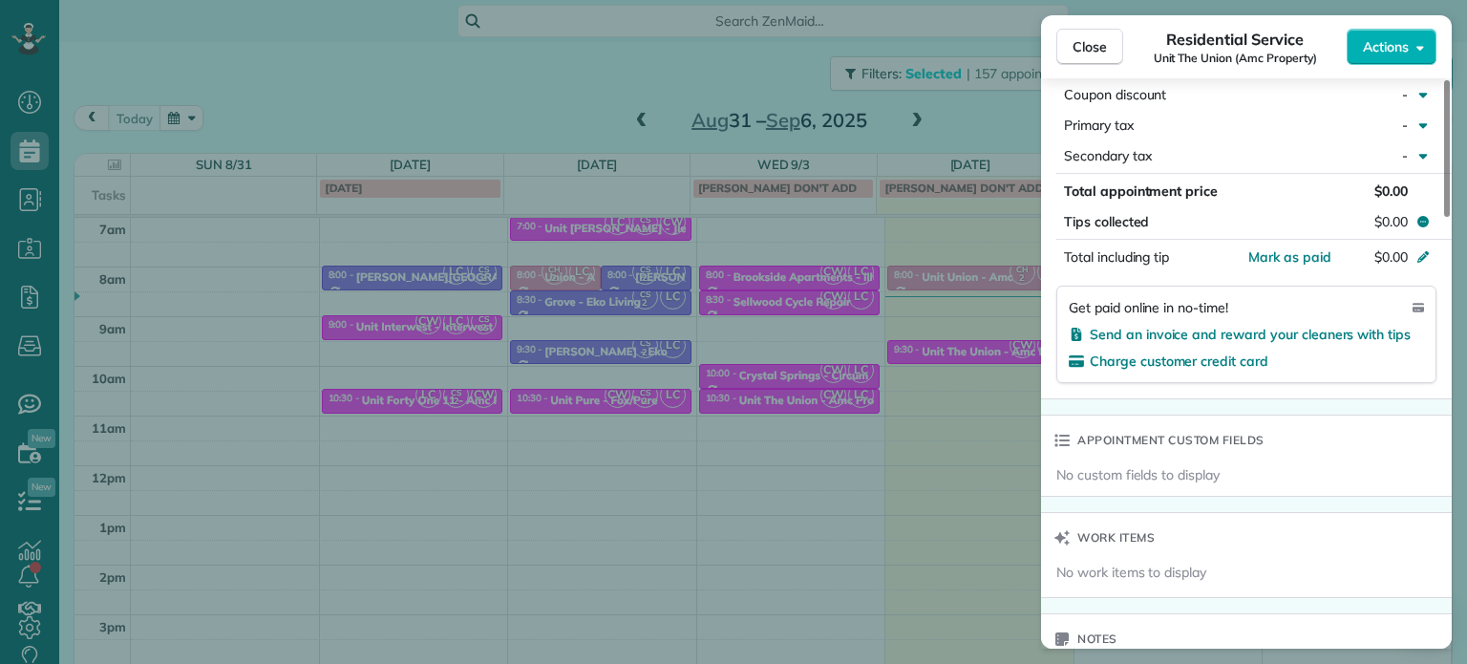
scroll to position [1349, 0]
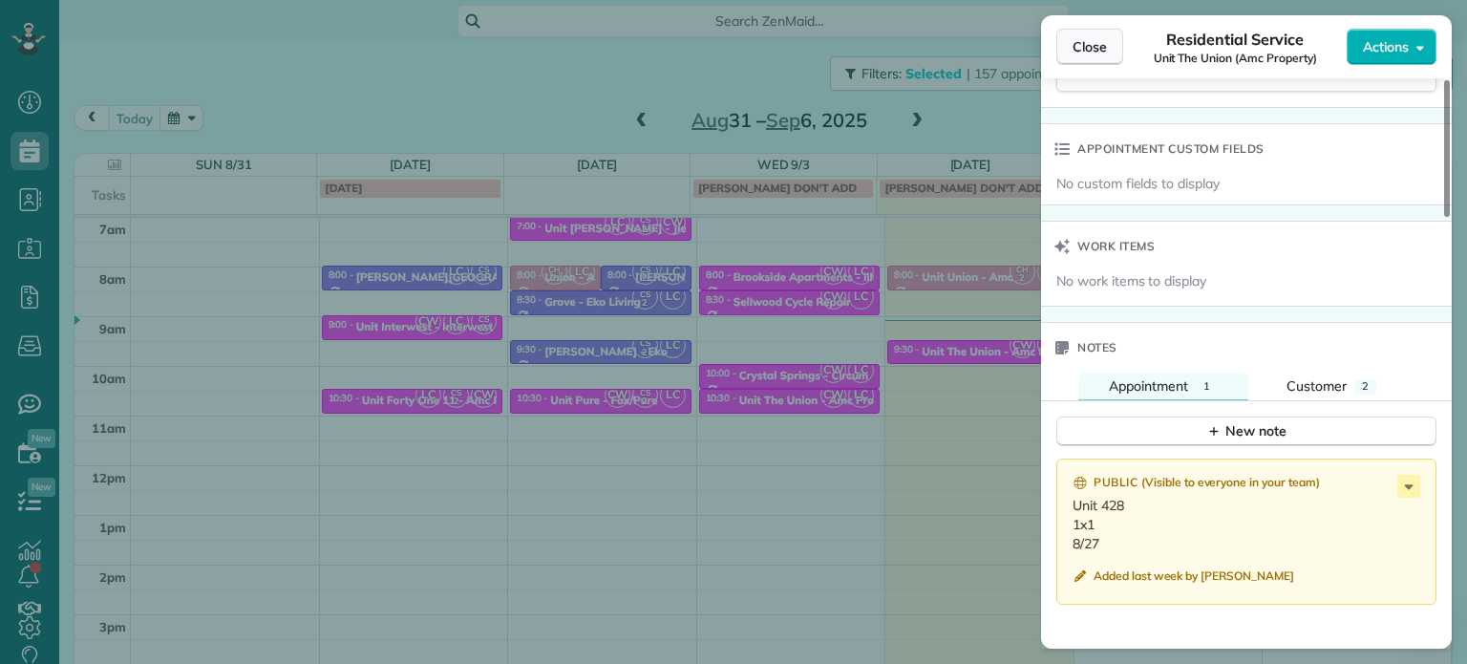
click at [1093, 53] on span "Close" at bounding box center [1090, 46] width 34 height 19
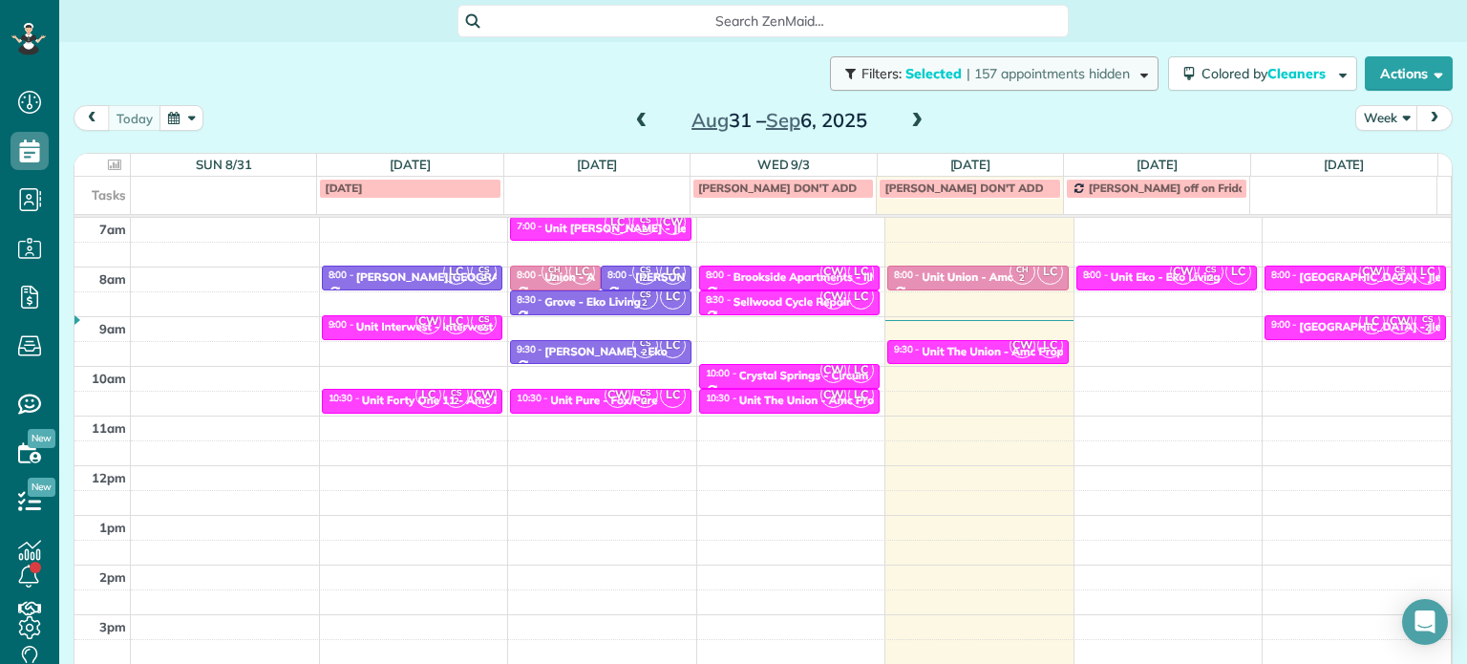
click at [1052, 75] on span "| 157 appointments hidden" at bounding box center [1048, 73] width 163 height 17
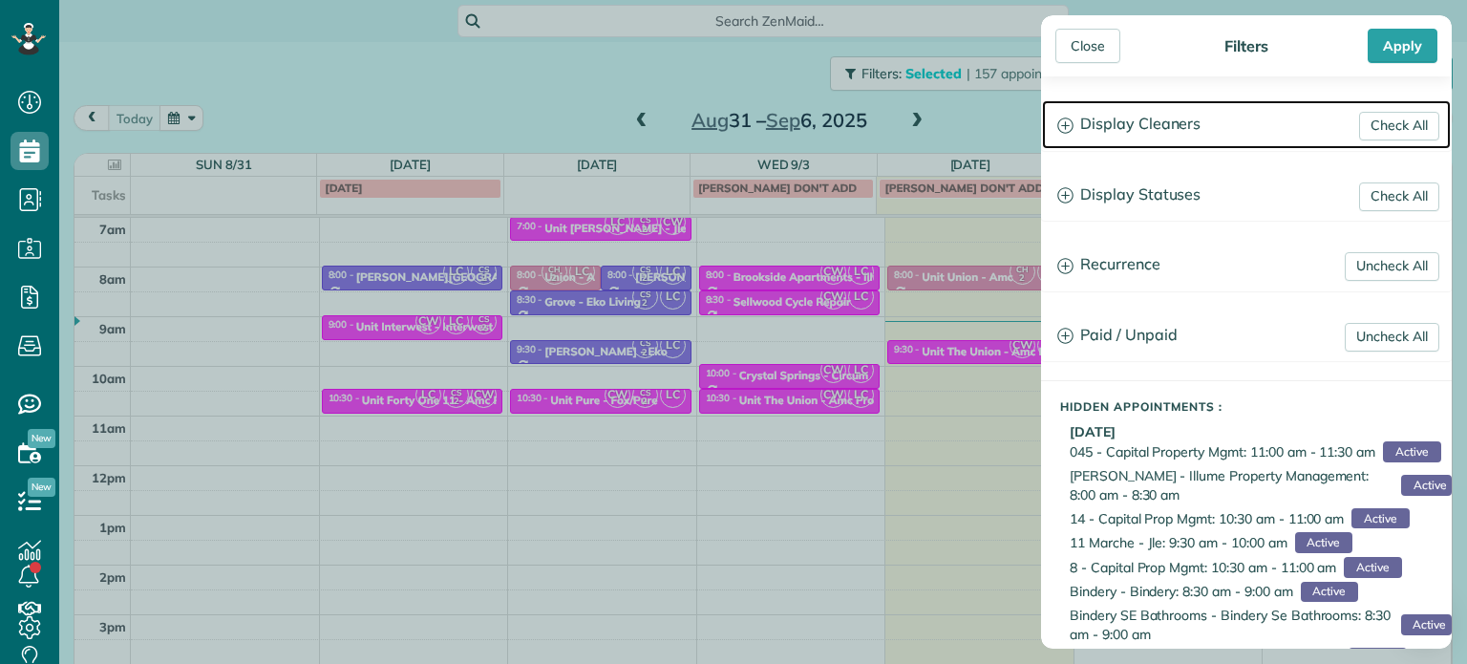
click at [1154, 126] on h3 "Display Cleaners" at bounding box center [1246, 124] width 409 height 49
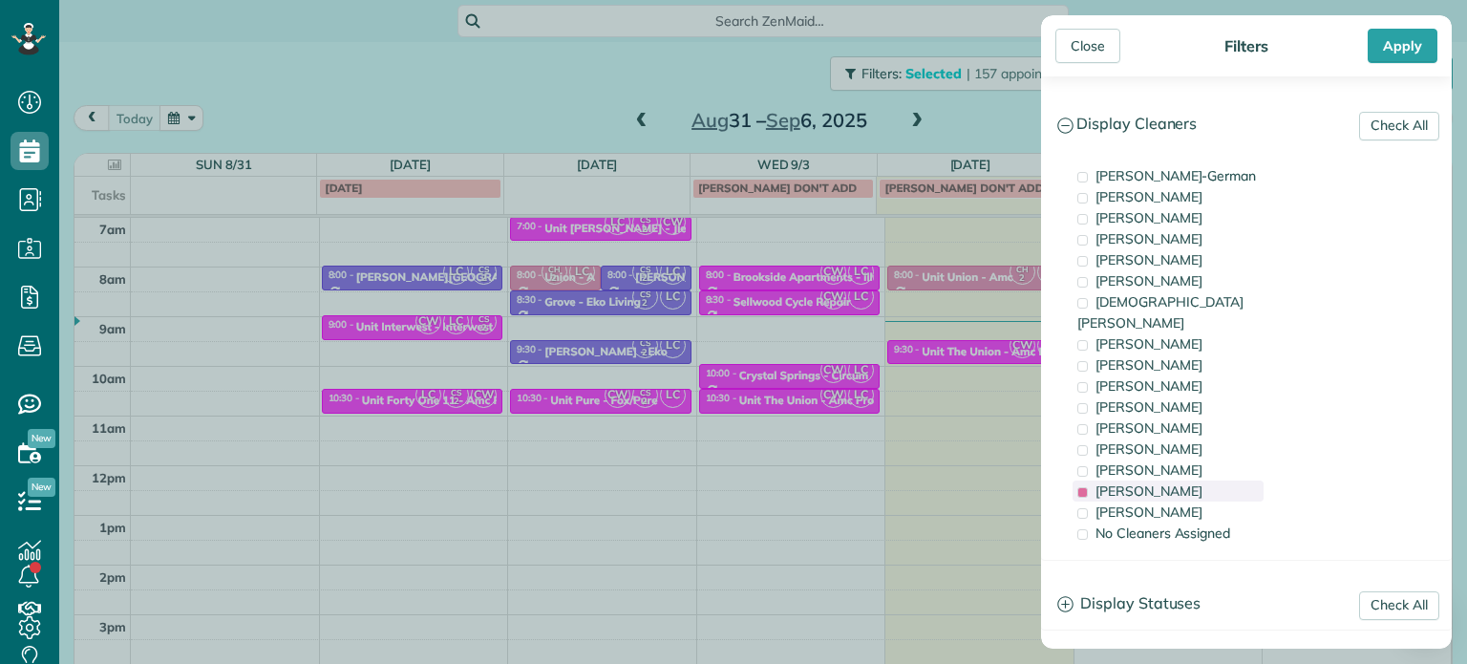
click at [1199, 480] on div "[PERSON_NAME]" at bounding box center [1168, 490] width 191 height 21
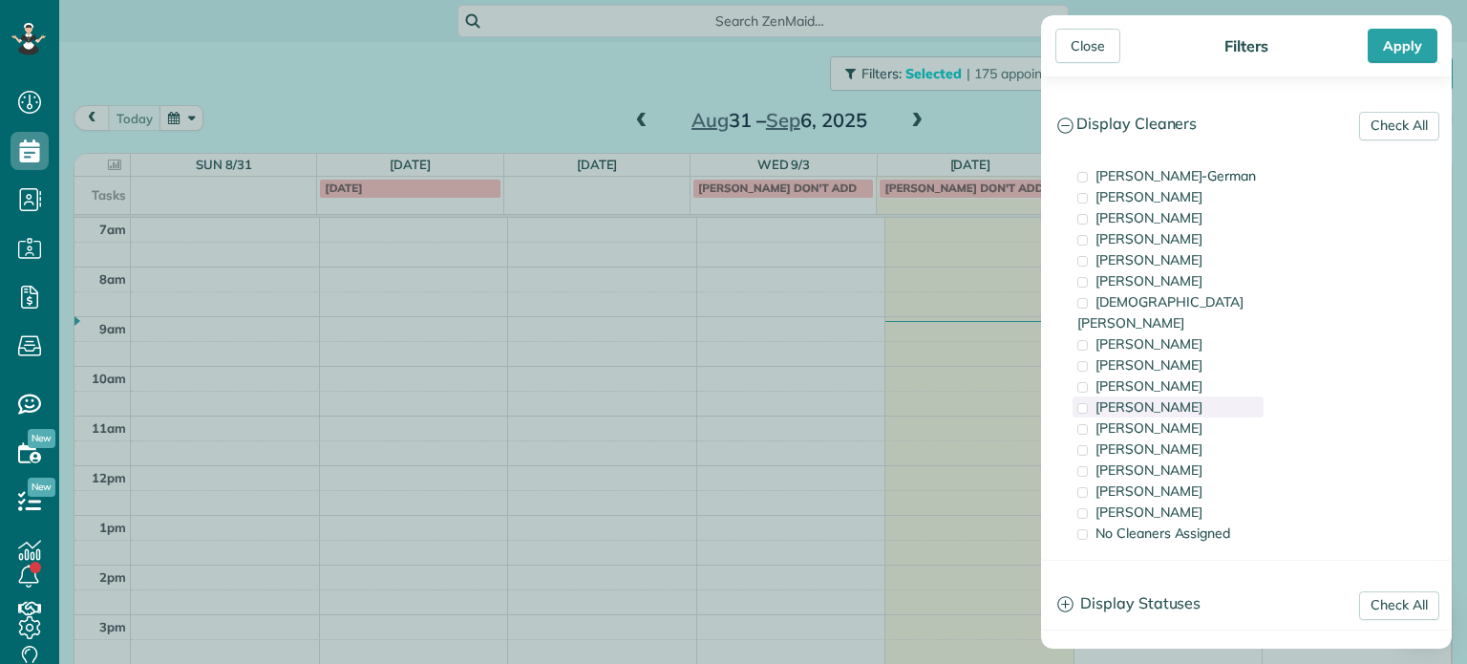
click at [1175, 396] on div "[PERSON_NAME]" at bounding box center [1168, 406] width 191 height 21
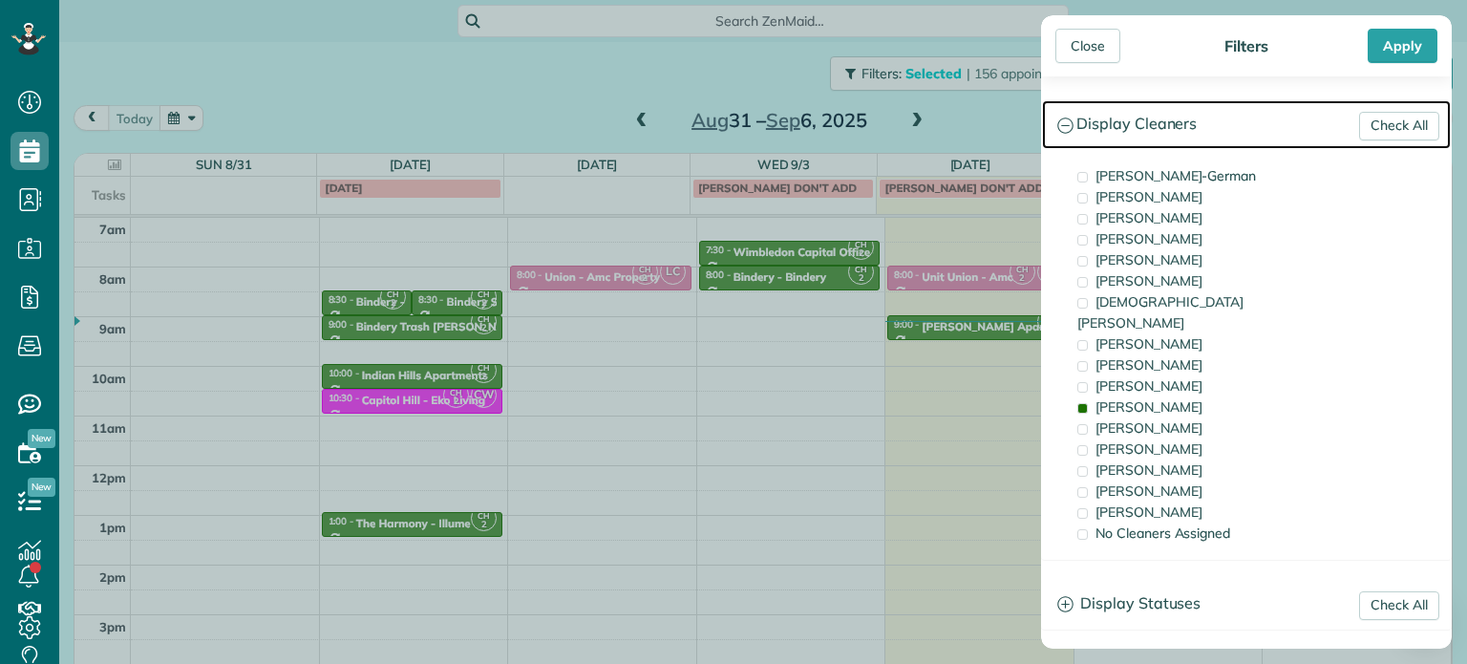
click at [1154, 131] on h3 "Display Cleaners" at bounding box center [1246, 124] width 409 height 49
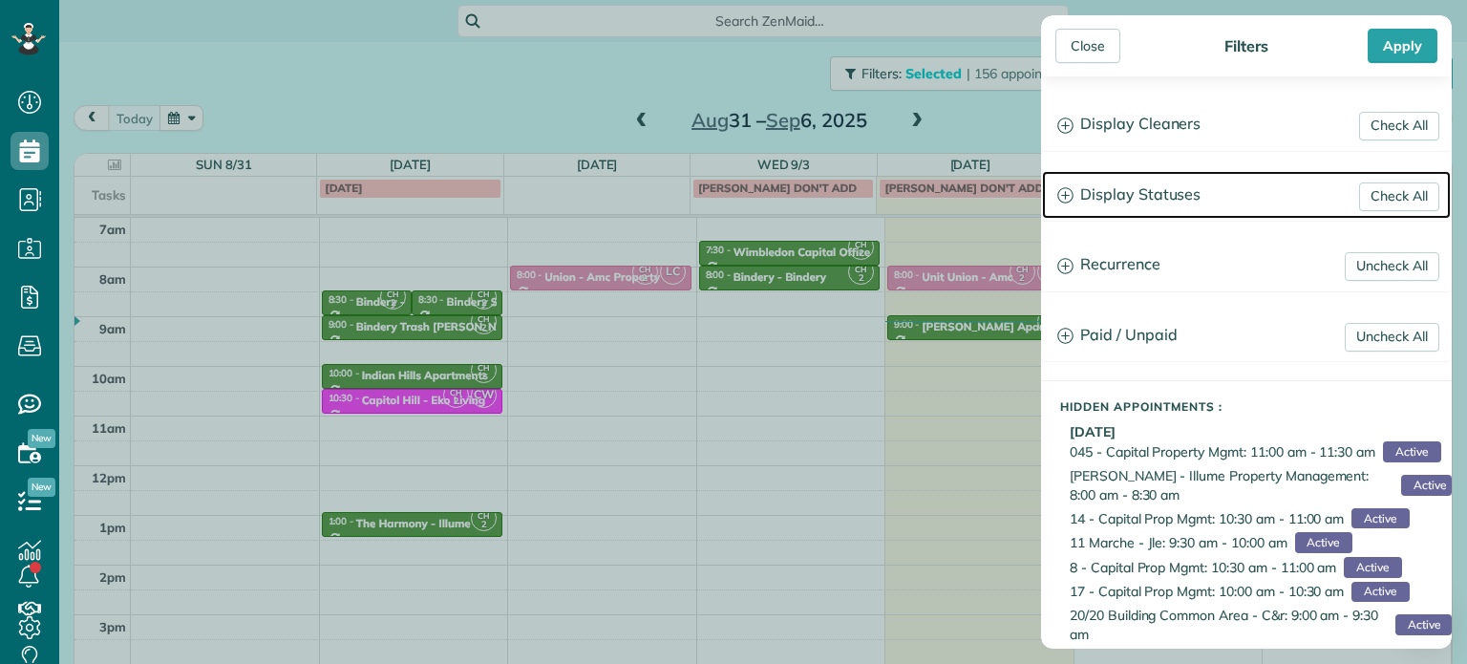
click at [1161, 202] on h3 "Display Statuses" at bounding box center [1246, 195] width 409 height 49
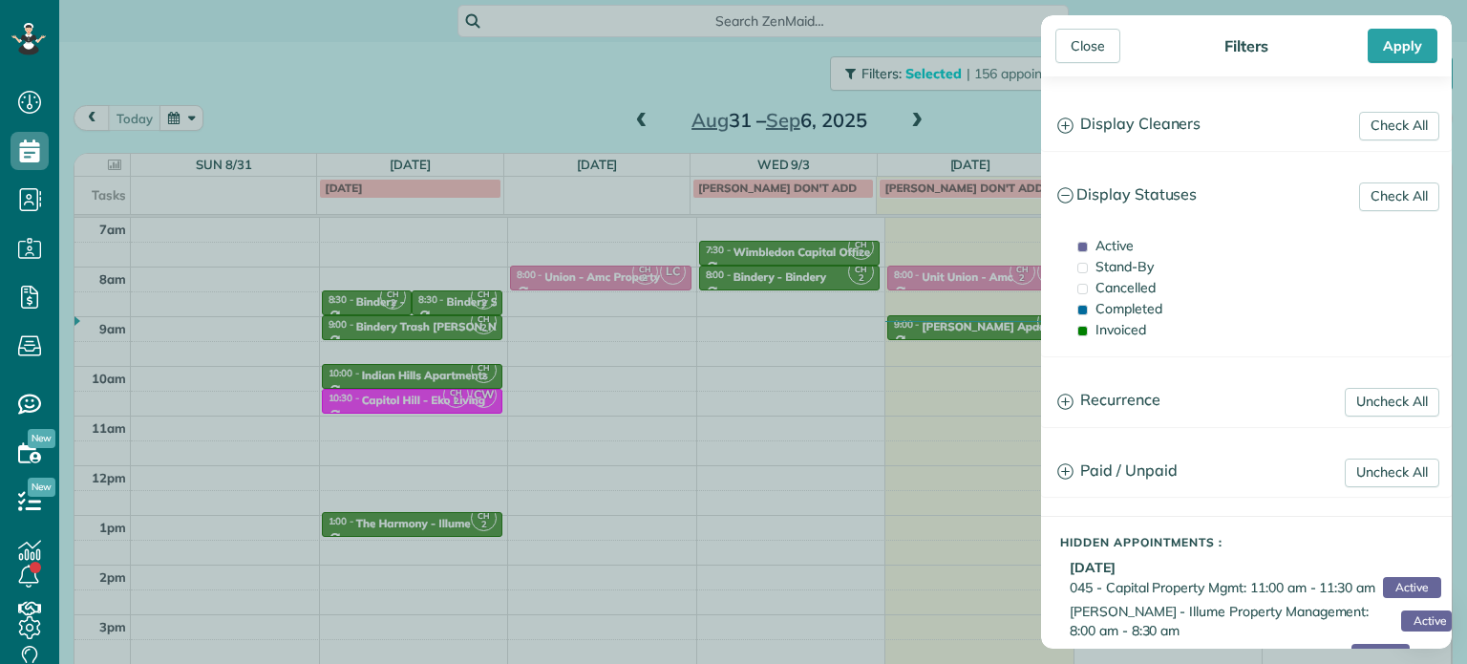
click at [628, 79] on div "Close Filters Apply Check All Display Cleaners [PERSON_NAME]-German [PERSON_NAM…" at bounding box center [733, 332] width 1467 height 664
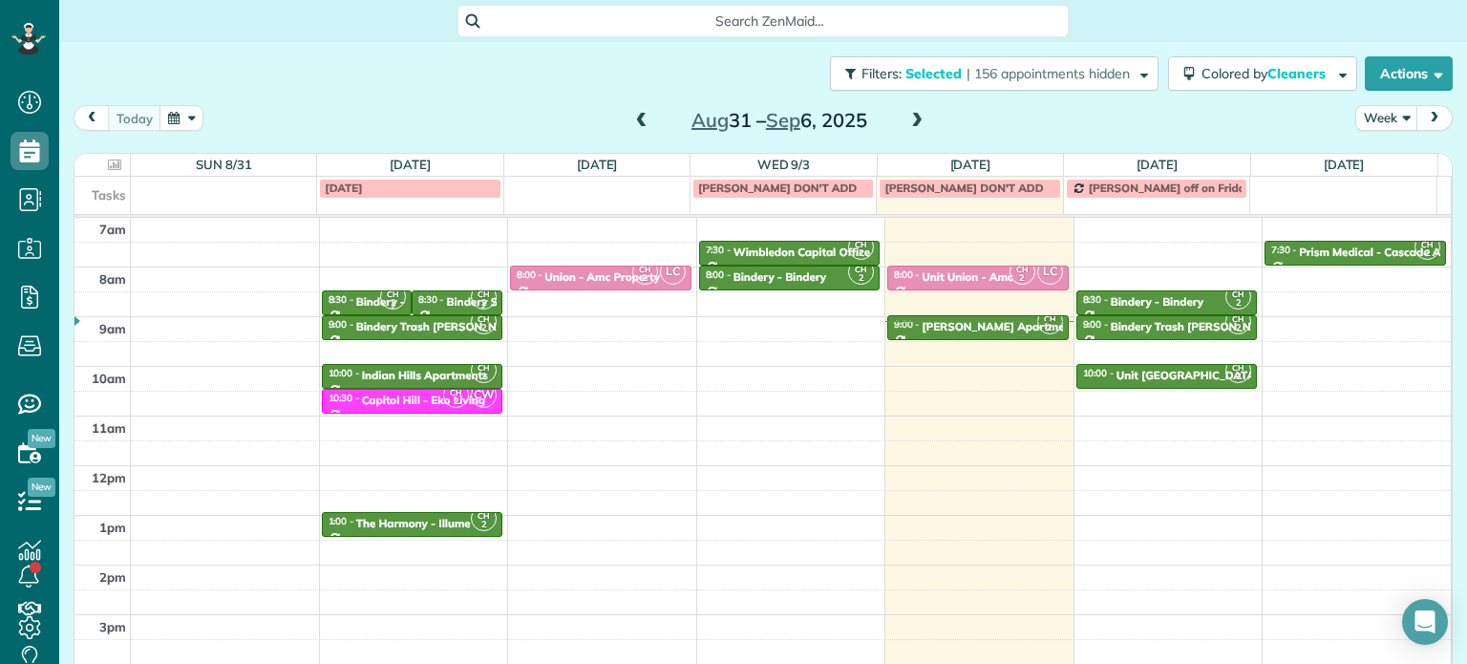
click at [637, 122] on span at bounding box center [641, 121] width 21 height 17
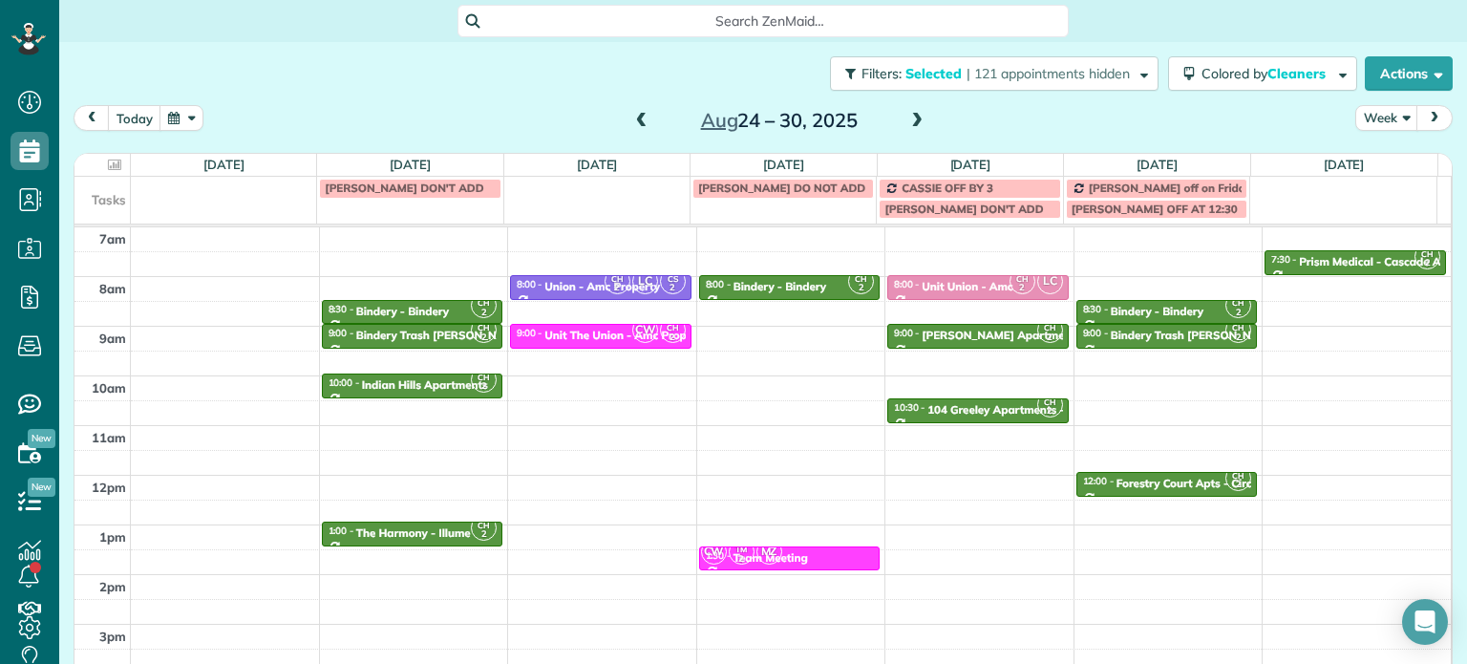
click at [637, 122] on span at bounding box center [641, 121] width 21 height 17
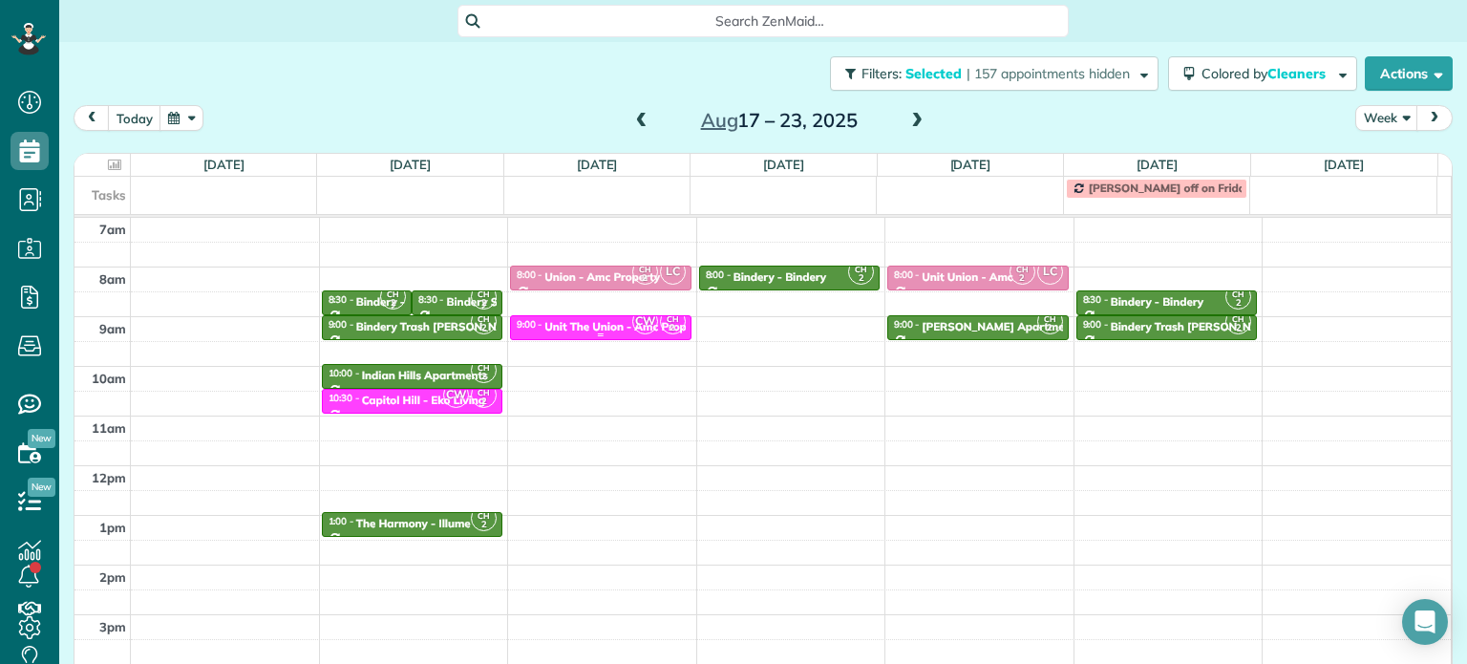
click at [608, 320] on div "Unit The Union - Amc Property" at bounding box center [625, 326] width 163 height 13
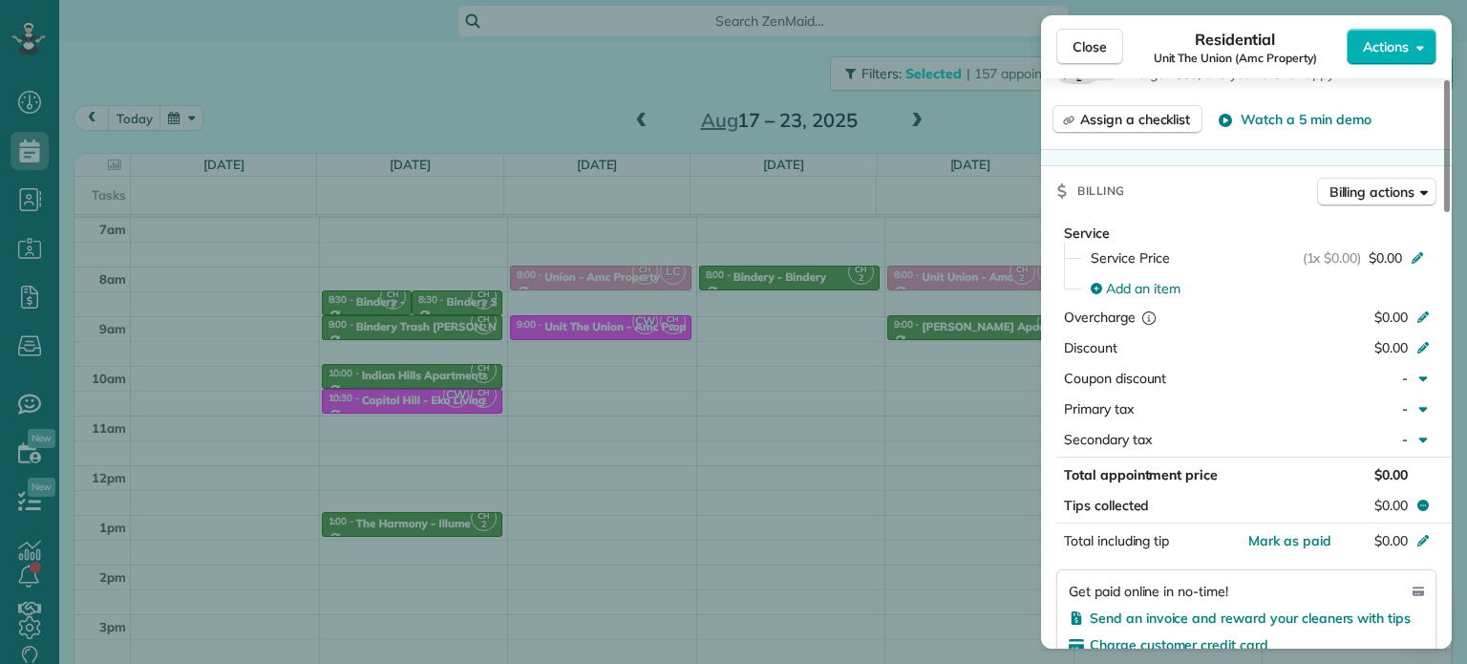
scroll to position [1442, 0]
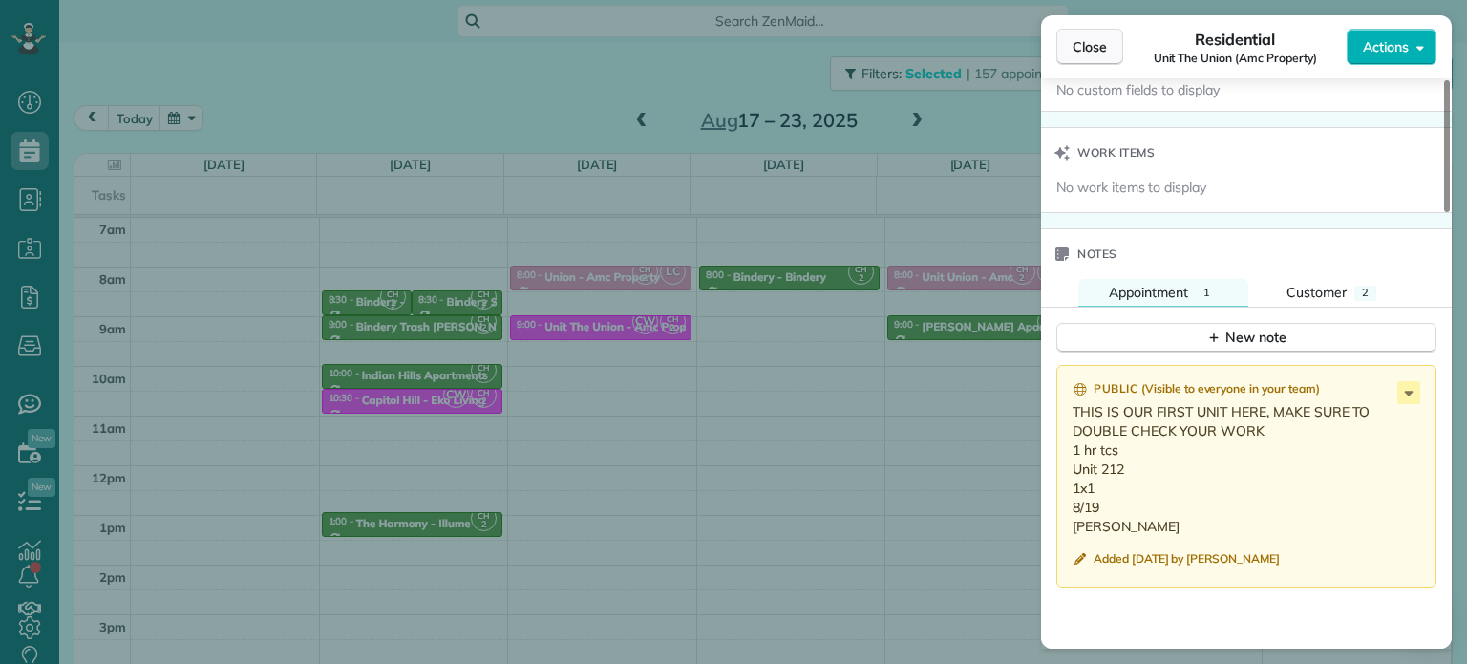
click at [1105, 53] on span "Close" at bounding box center [1090, 46] width 34 height 19
